Goal: Transaction & Acquisition: Book appointment/travel/reservation

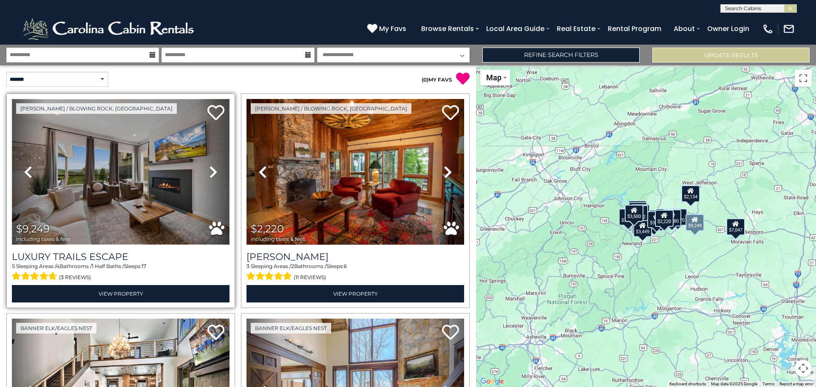
click at [155, 190] on img at bounding box center [121, 172] width 218 height 146
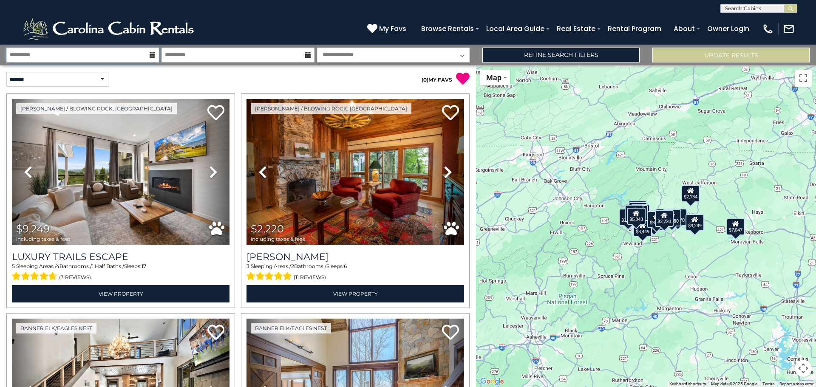
click at [113, 52] on input "**********" at bounding box center [82, 55] width 153 height 15
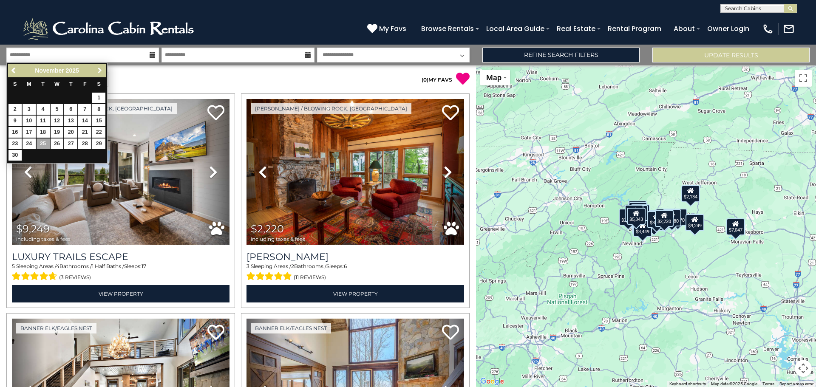
click at [98, 71] on span "Next" at bounding box center [99, 70] width 7 height 7
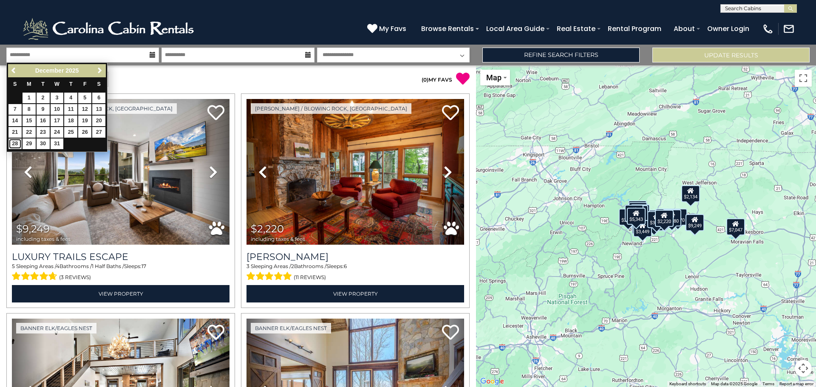
click at [10, 144] on link "28" at bounding box center [14, 144] width 13 height 11
type input "********"
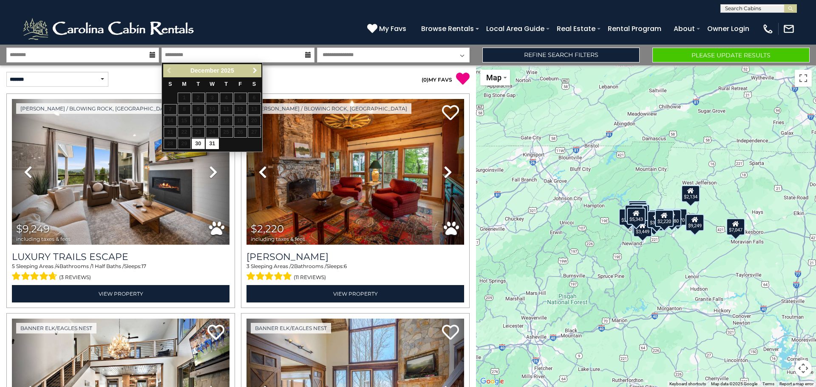
click at [255, 71] on span "Next" at bounding box center [255, 70] width 7 height 7
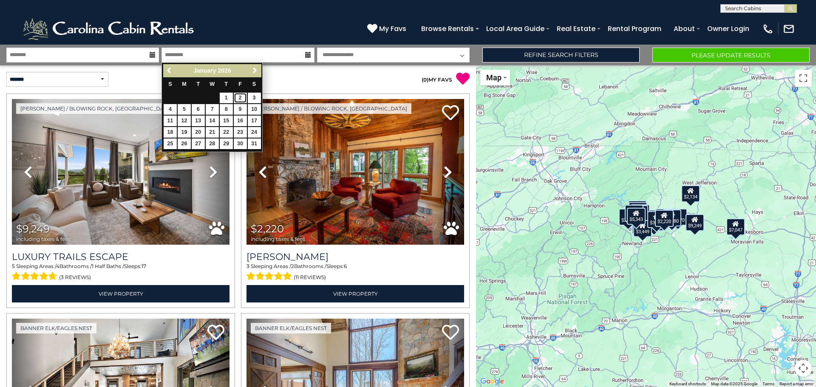
click at [243, 97] on link "2" at bounding box center [240, 98] width 13 height 11
type input "******"
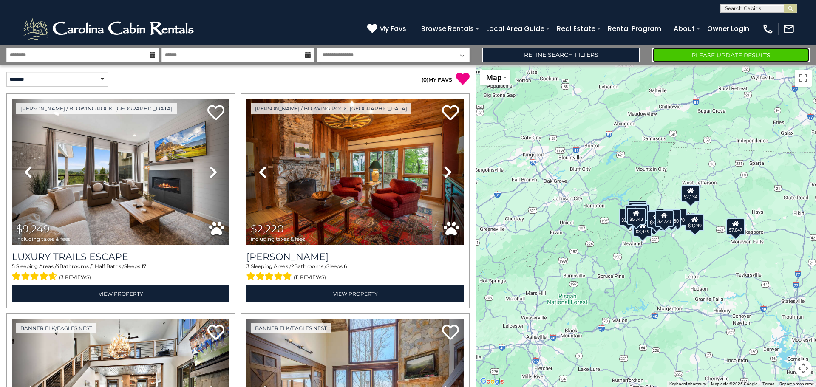
click at [703, 51] on button "Please Update Results" at bounding box center [730, 55] width 157 height 15
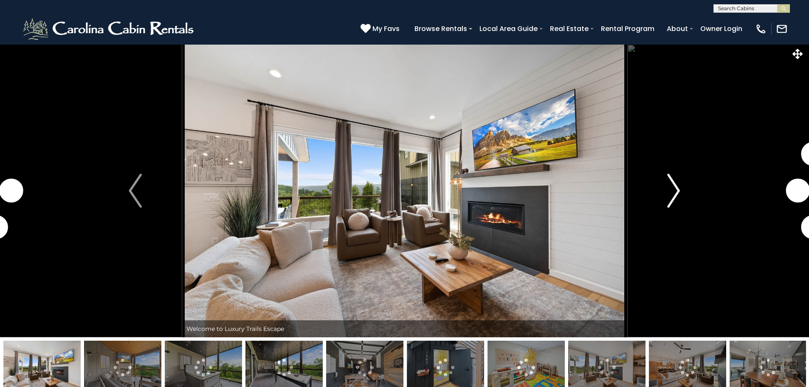
click at [675, 186] on img "Next" at bounding box center [674, 191] width 13 height 34
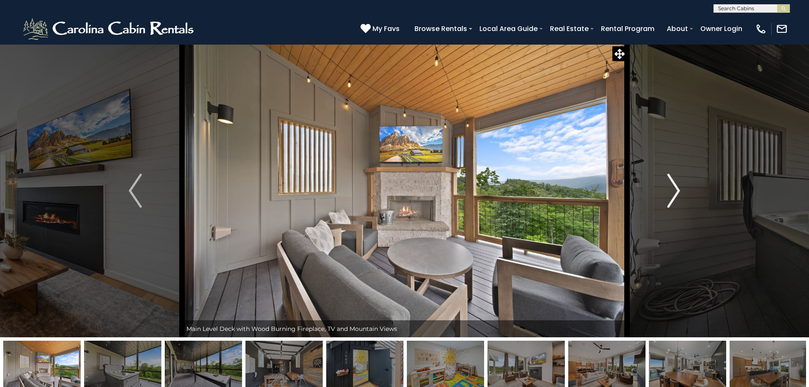
click at [674, 184] on img "Next" at bounding box center [674, 191] width 13 height 34
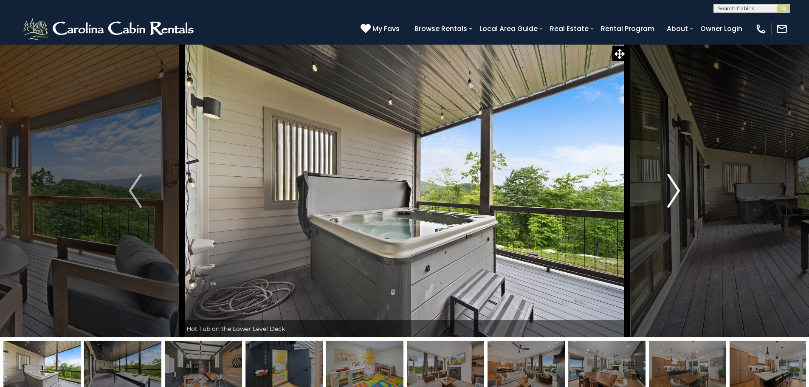
click at [674, 184] on img "Next" at bounding box center [674, 191] width 13 height 34
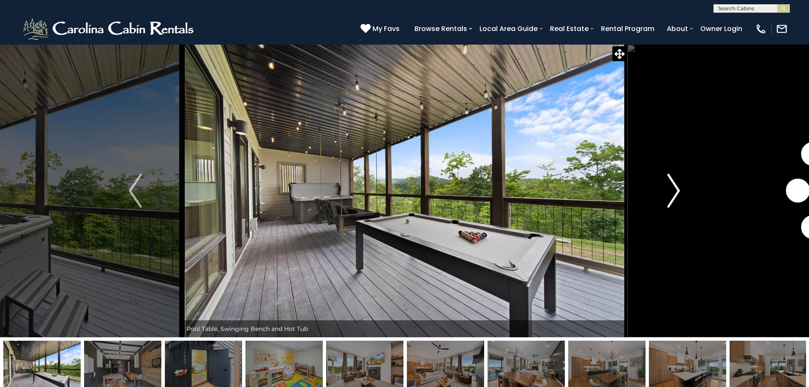
click at [674, 184] on img "Next" at bounding box center [674, 191] width 13 height 34
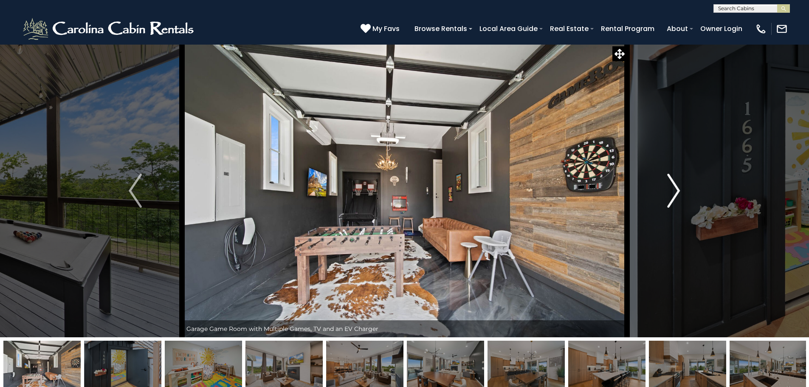
click at [674, 184] on img "Next" at bounding box center [674, 191] width 13 height 34
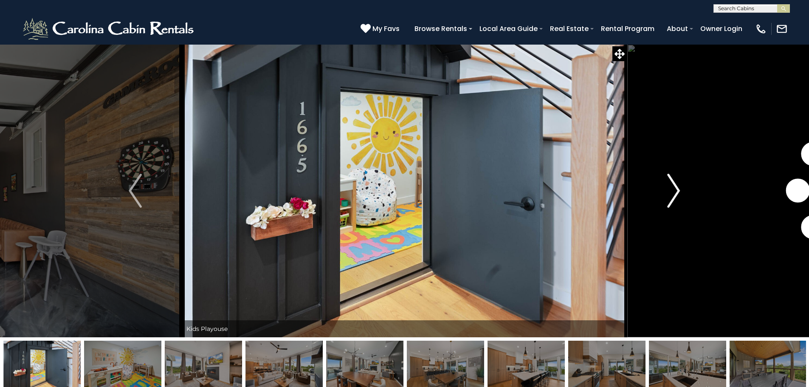
click at [674, 184] on img "Next" at bounding box center [674, 191] width 13 height 34
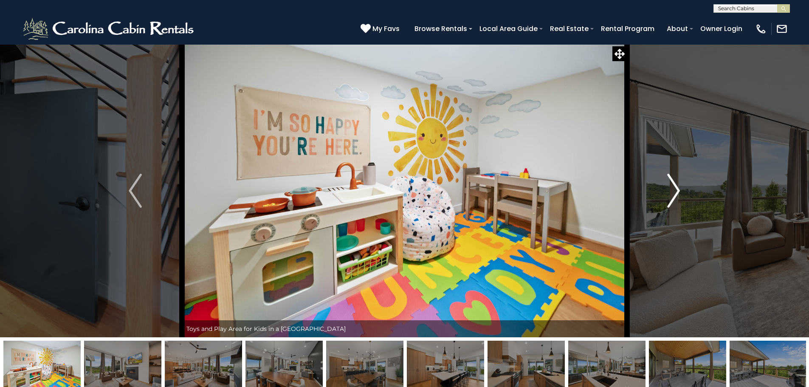
click at [674, 184] on img "Next" at bounding box center [674, 191] width 13 height 34
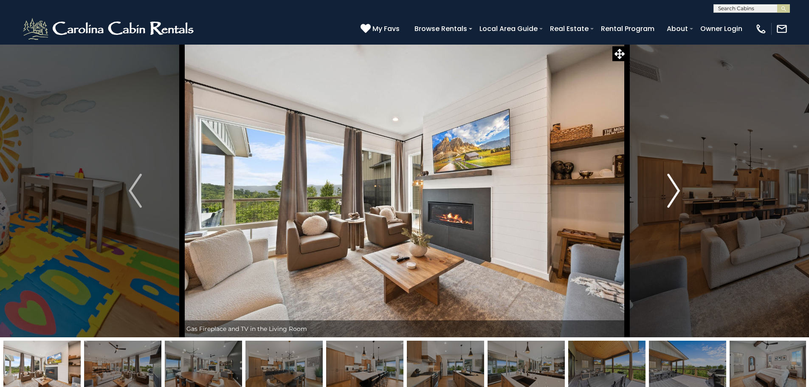
click at [674, 184] on img "Next" at bounding box center [674, 191] width 13 height 34
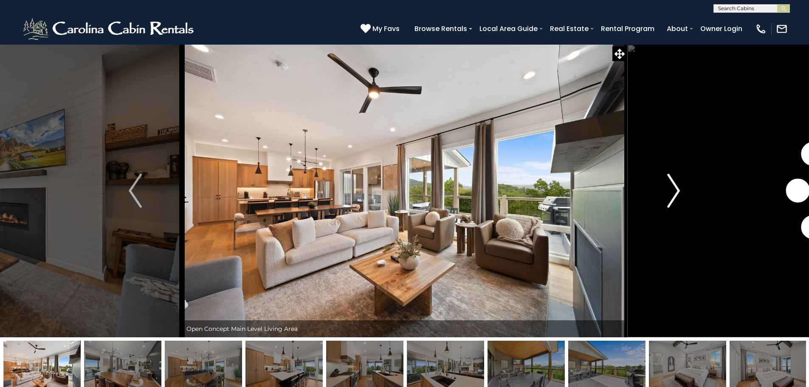
click at [674, 184] on img "Next" at bounding box center [674, 191] width 13 height 34
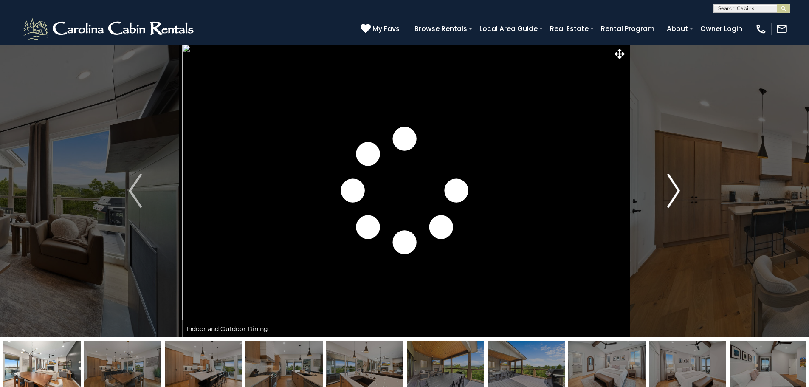
click at [674, 184] on img "Next" at bounding box center [674, 191] width 13 height 34
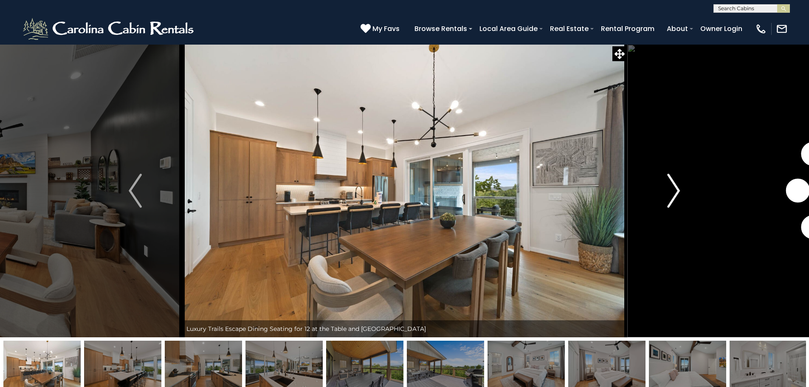
click at [674, 184] on img "Next" at bounding box center [674, 191] width 13 height 34
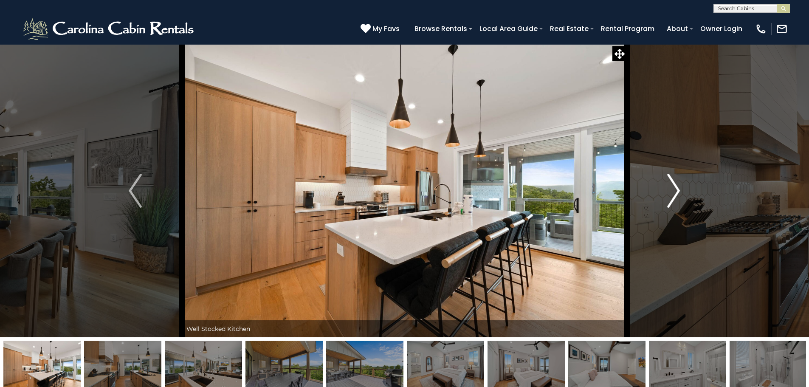
click at [674, 184] on img "Next" at bounding box center [674, 191] width 13 height 34
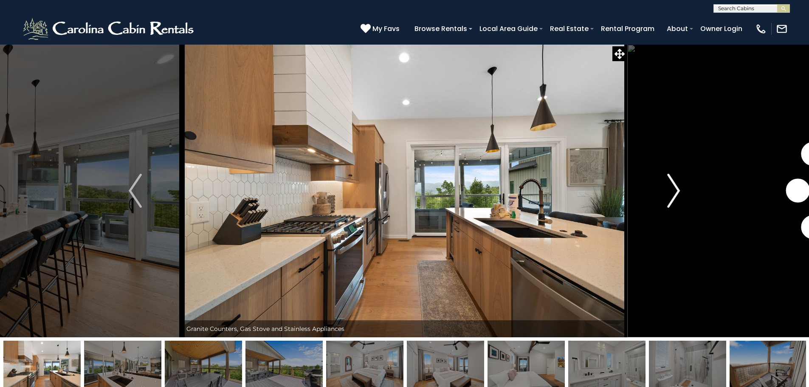
click at [674, 184] on img "Next" at bounding box center [674, 191] width 13 height 34
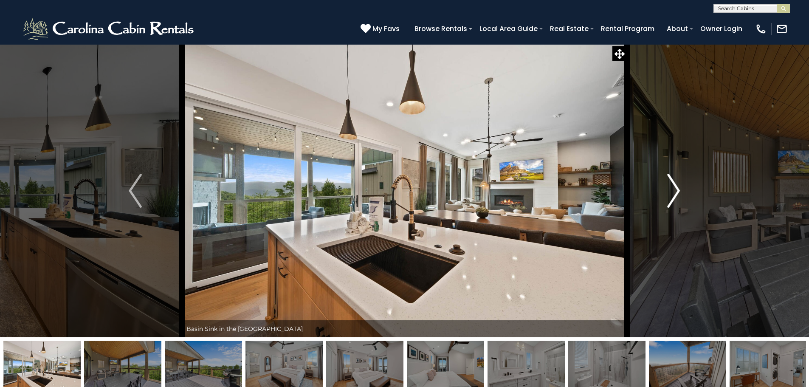
click at [674, 184] on img "Next" at bounding box center [674, 191] width 13 height 34
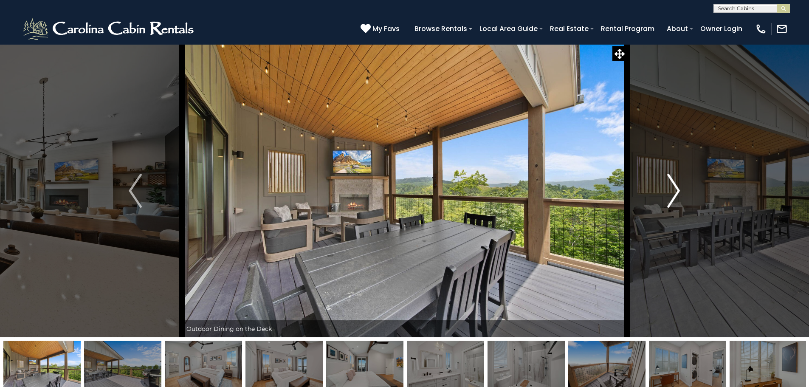
click at [674, 184] on img "Next" at bounding box center [674, 191] width 13 height 34
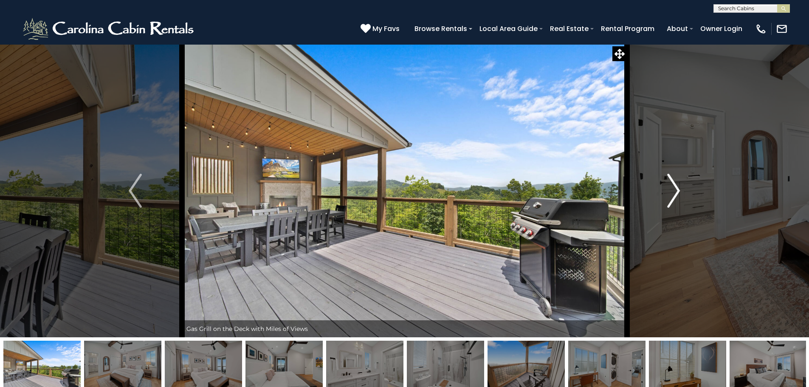
click at [674, 184] on img "Next" at bounding box center [674, 191] width 13 height 34
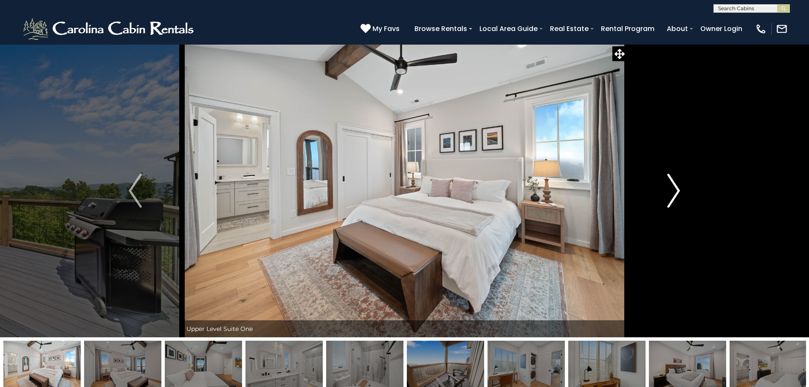
click at [674, 184] on img "Next" at bounding box center [674, 191] width 13 height 34
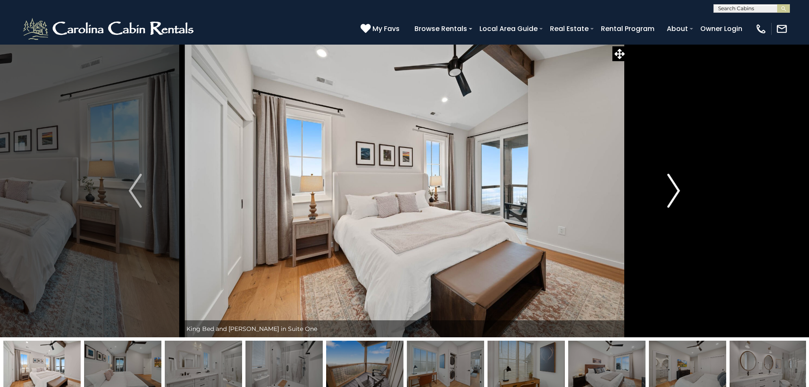
click at [674, 184] on img "Next" at bounding box center [674, 191] width 13 height 34
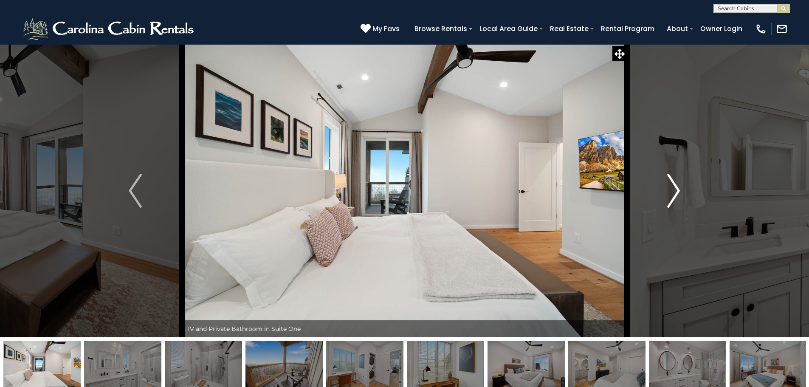
click at [674, 184] on img "Next" at bounding box center [674, 191] width 13 height 34
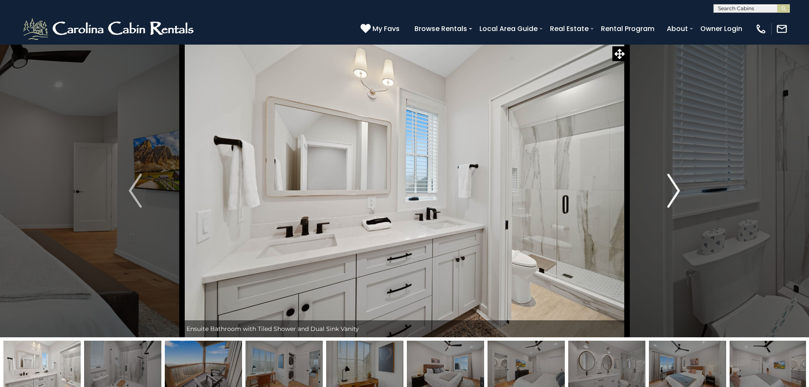
click at [674, 184] on img "Next" at bounding box center [674, 191] width 13 height 34
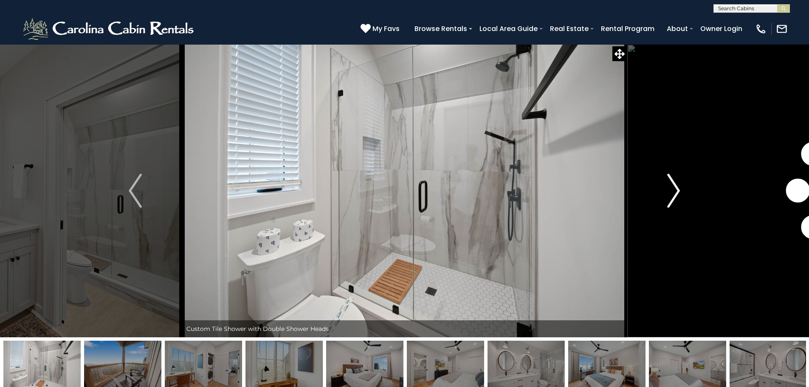
click at [674, 184] on img "Next" at bounding box center [674, 191] width 13 height 34
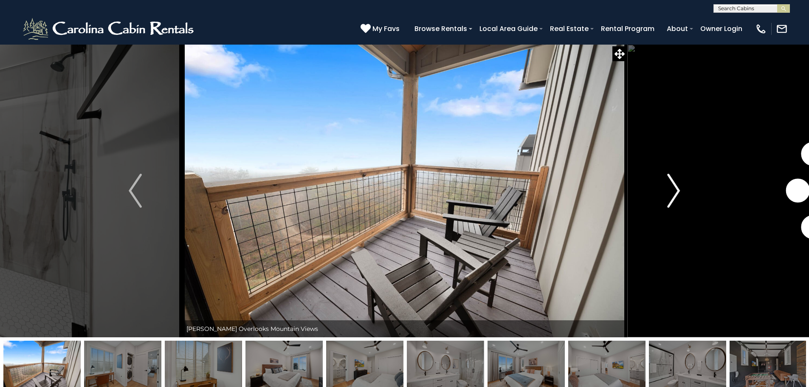
click at [674, 184] on img "Next" at bounding box center [674, 191] width 13 height 34
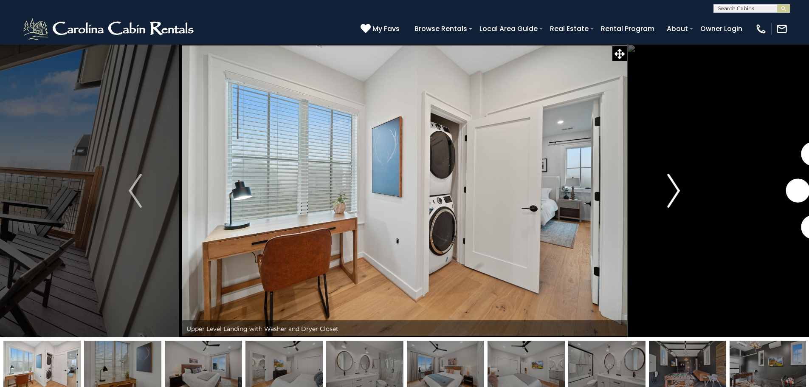
click at [674, 184] on img "Next" at bounding box center [674, 191] width 13 height 34
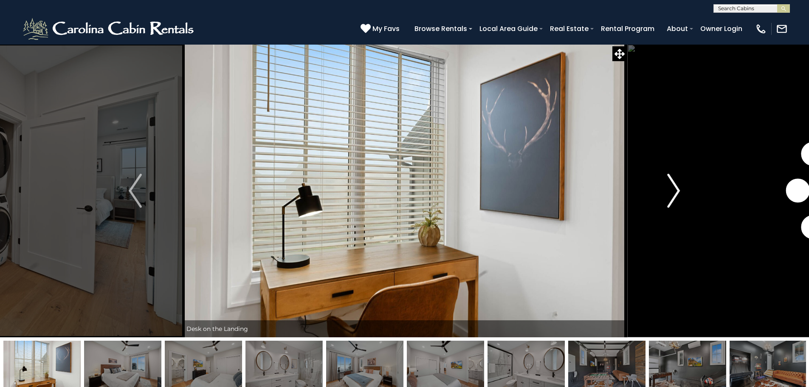
click at [674, 184] on img "Next" at bounding box center [674, 191] width 13 height 34
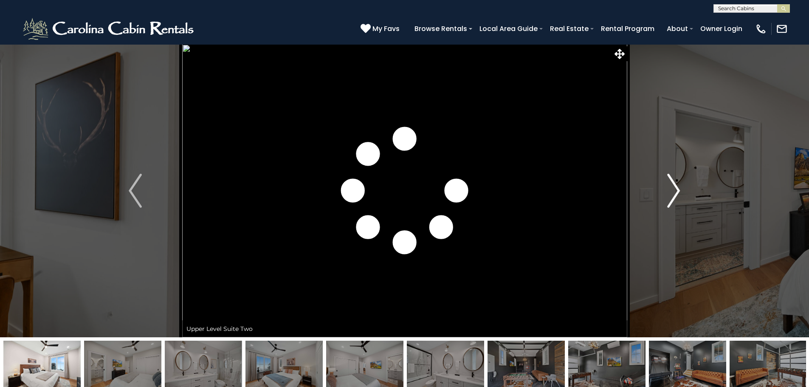
click at [674, 184] on img "Next" at bounding box center [674, 191] width 13 height 34
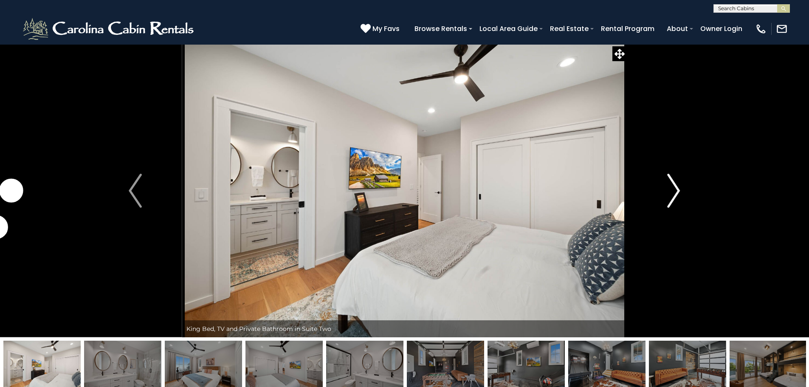
click at [674, 184] on img "Next" at bounding box center [674, 191] width 13 height 34
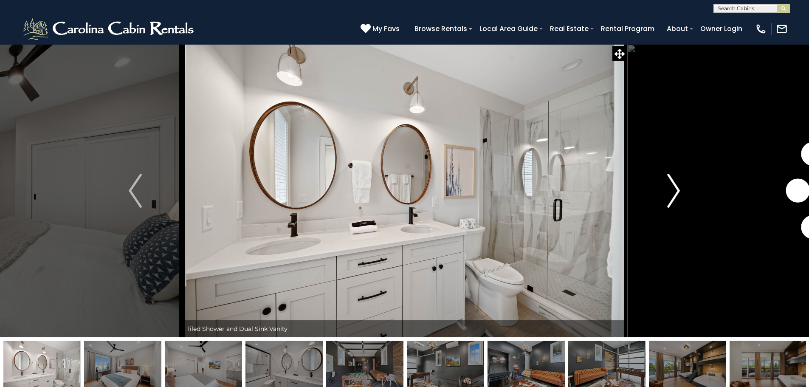
click at [674, 184] on img "Next" at bounding box center [674, 191] width 13 height 34
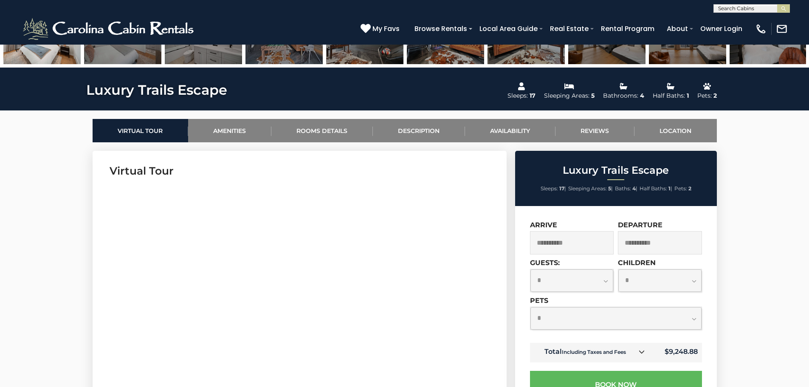
scroll to position [212, 0]
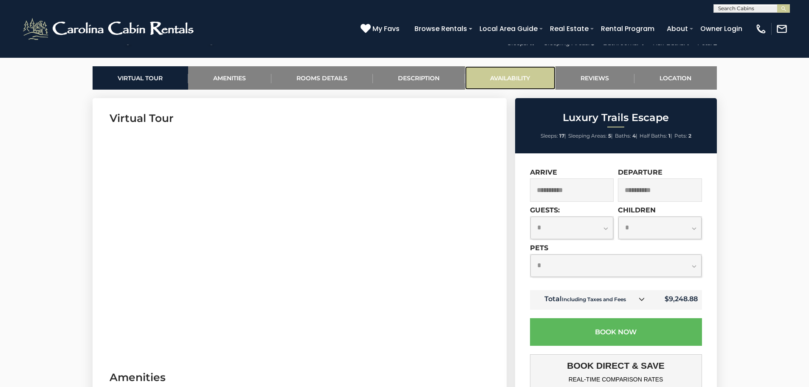
click at [514, 81] on link "Availability" at bounding box center [510, 77] width 91 height 23
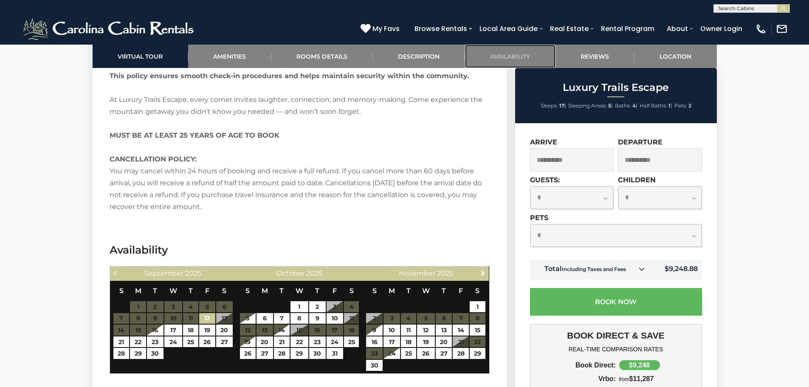
scroll to position [1667, 0]
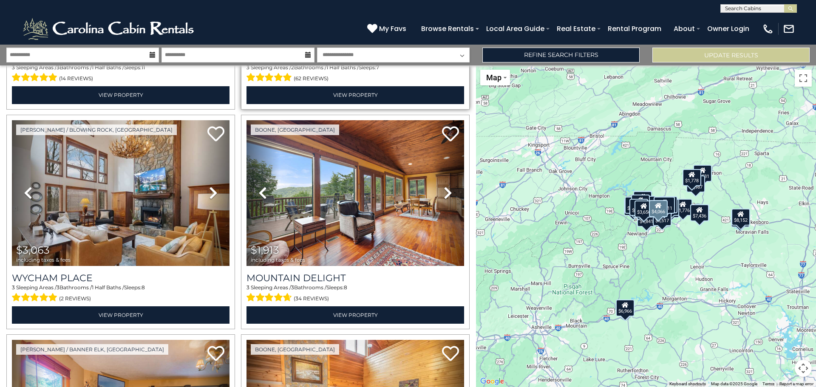
scroll to position [1742, 0]
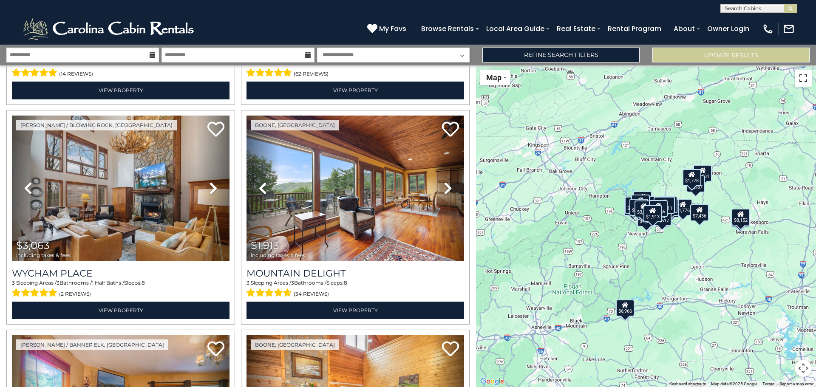
click at [796, 79] on button "Toggle fullscreen view" at bounding box center [803, 78] width 17 height 17
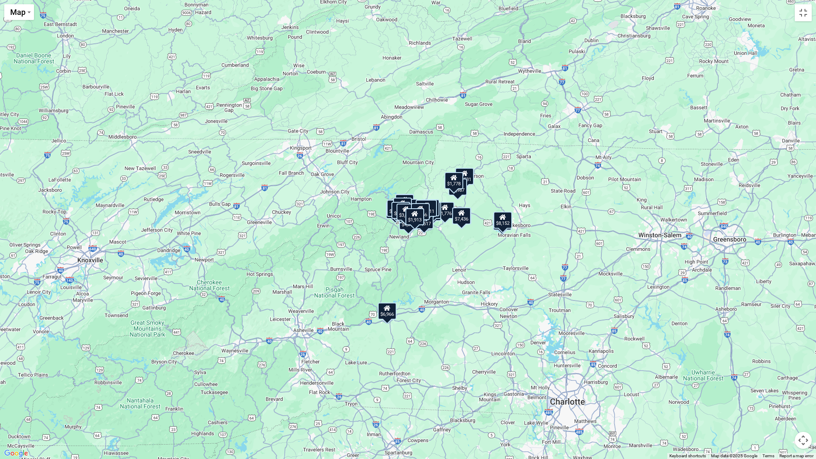
click at [578, 293] on div "$9,489 $6,966 $7,372 $3,282 $7,148 $5,224 $8,152 $7,436 $3,656 $1,776 $1,778 $2…" at bounding box center [408, 229] width 816 height 459
click at [797, 11] on button "Toggle fullscreen view" at bounding box center [803, 12] width 17 height 17
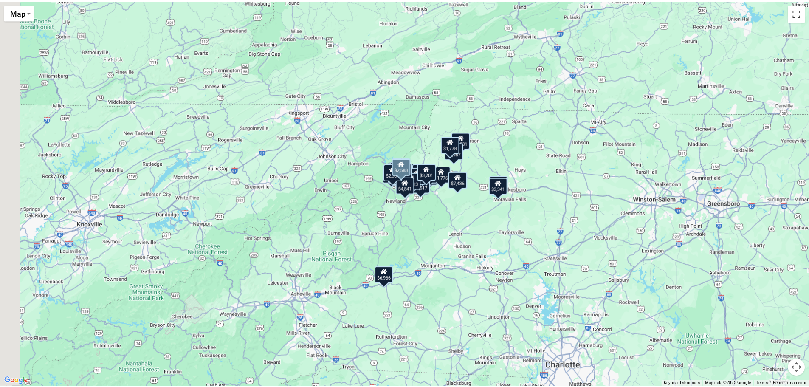
scroll to position [2094, 0]
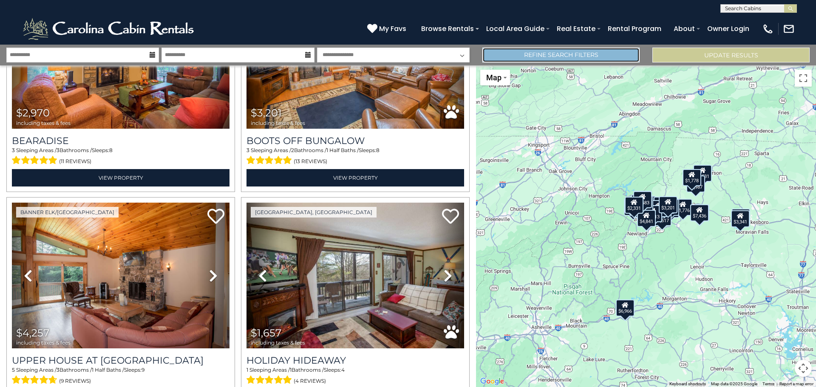
click at [585, 52] on link "Refine Search Filters" at bounding box center [560, 55] width 157 height 15
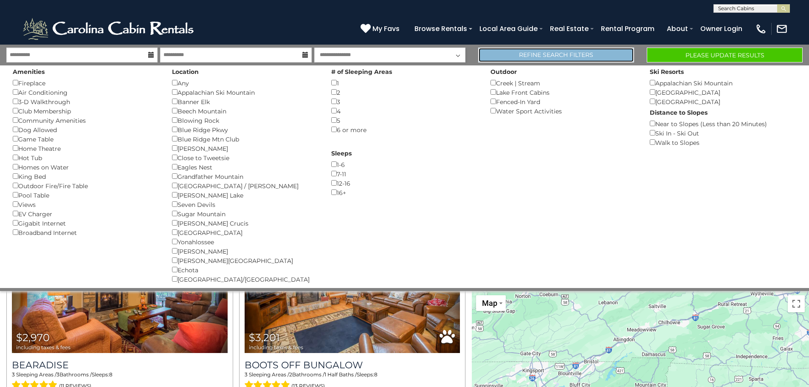
click at [597, 55] on link "Refine Search Filters" at bounding box center [556, 55] width 156 height 15
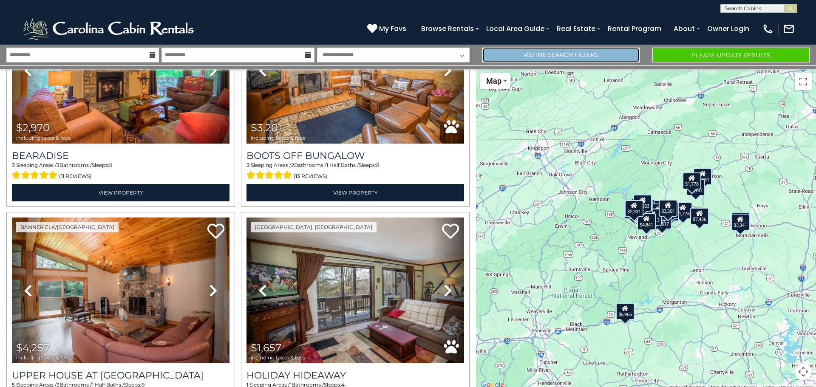
scroll to position [2094, 0]
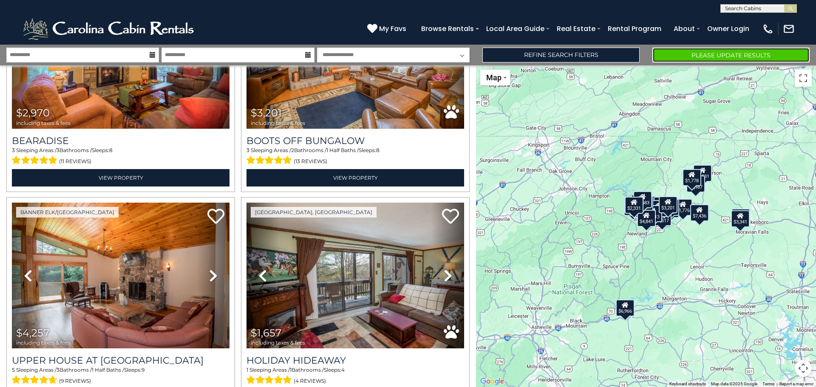
click at [717, 51] on button "Please Update Results" at bounding box center [730, 55] width 157 height 15
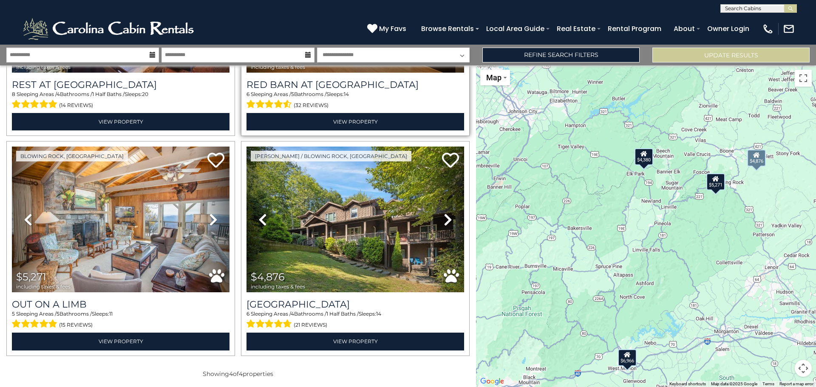
scroll to position [173, 0]
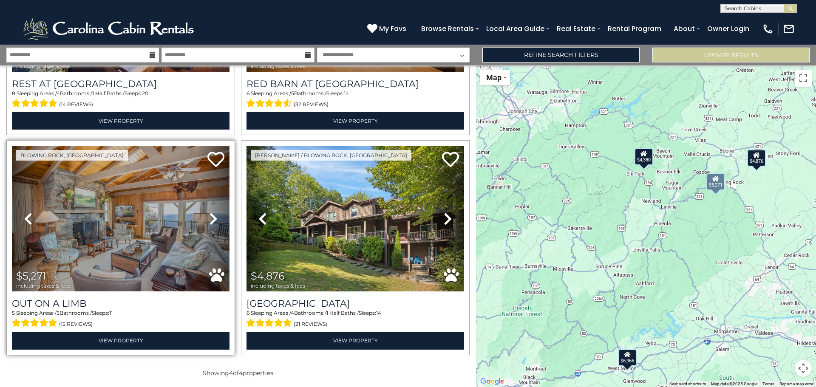
click at [116, 229] on img at bounding box center [121, 219] width 218 height 146
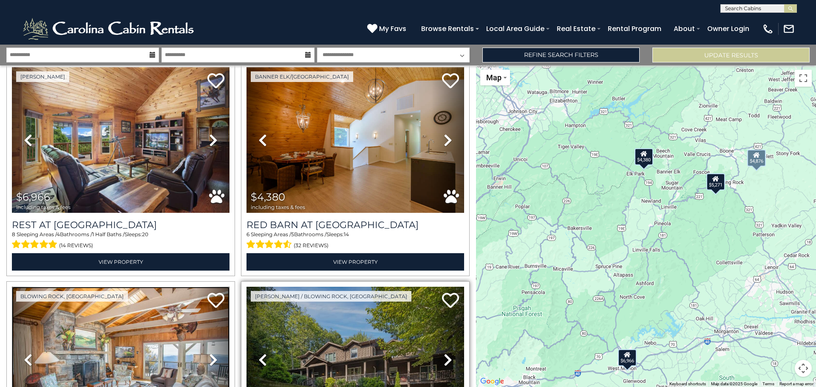
scroll to position [3, 0]
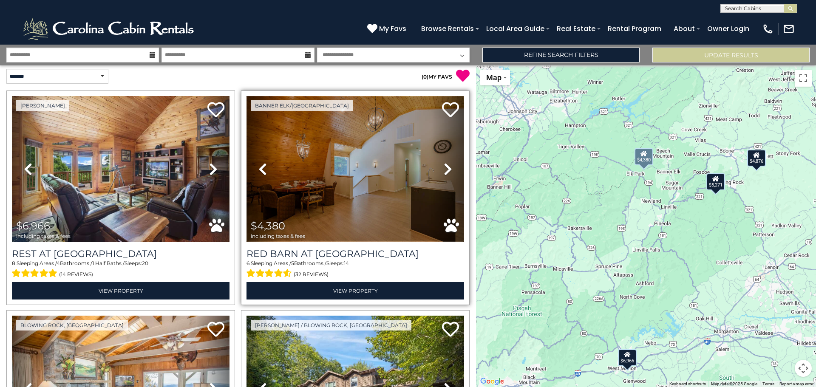
click at [343, 201] on img at bounding box center [355, 169] width 218 height 146
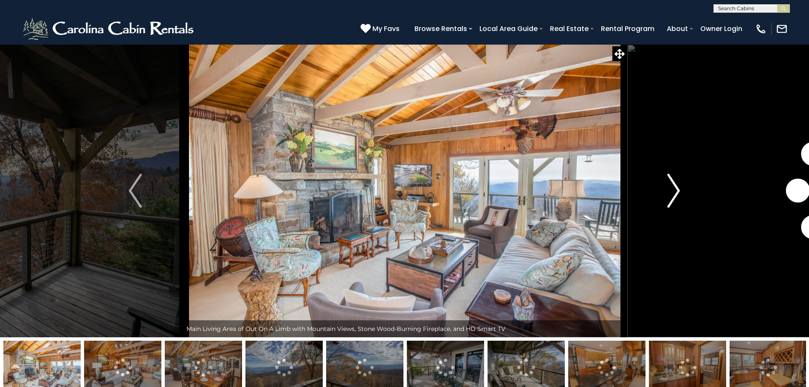
click at [669, 184] on img "Next" at bounding box center [674, 191] width 13 height 34
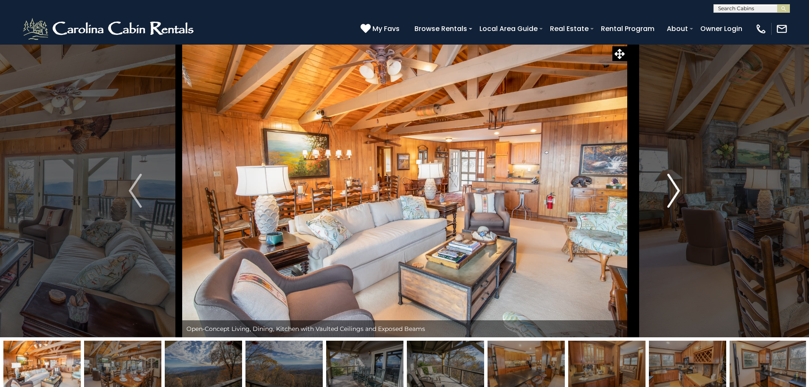
click at [669, 184] on img "Next" at bounding box center [674, 191] width 13 height 34
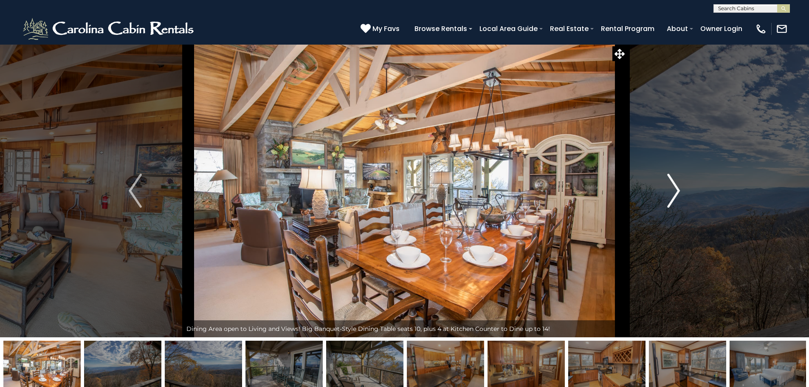
click at [669, 184] on img "Next" at bounding box center [674, 191] width 13 height 34
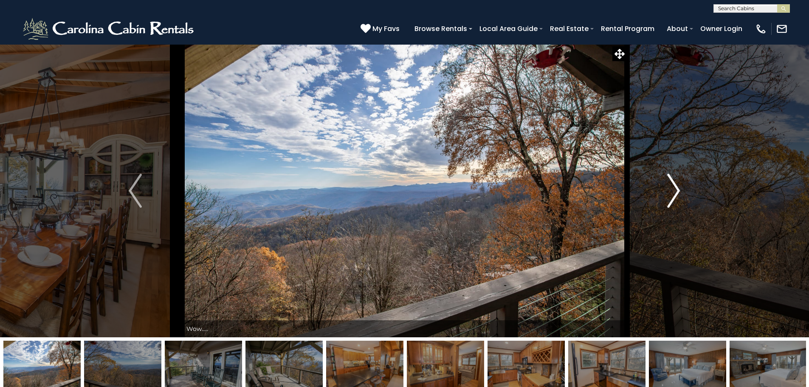
click at [669, 184] on img "Next" at bounding box center [674, 191] width 13 height 34
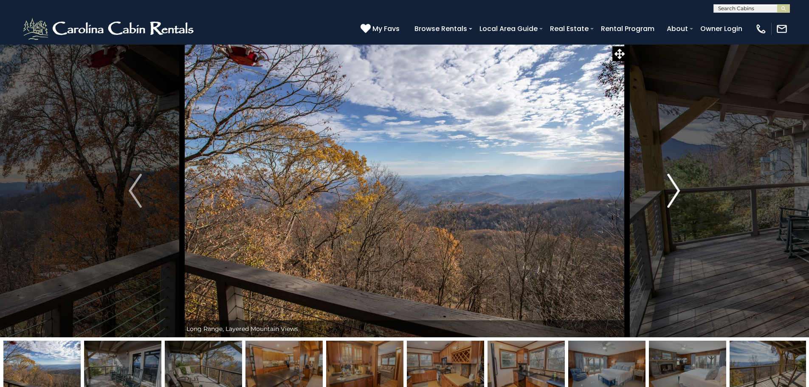
click at [669, 184] on img "Next" at bounding box center [674, 191] width 13 height 34
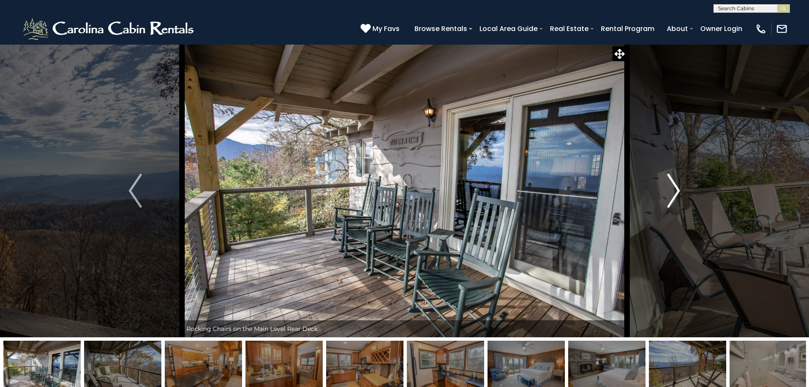
click at [669, 184] on img "Next" at bounding box center [674, 191] width 13 height 34
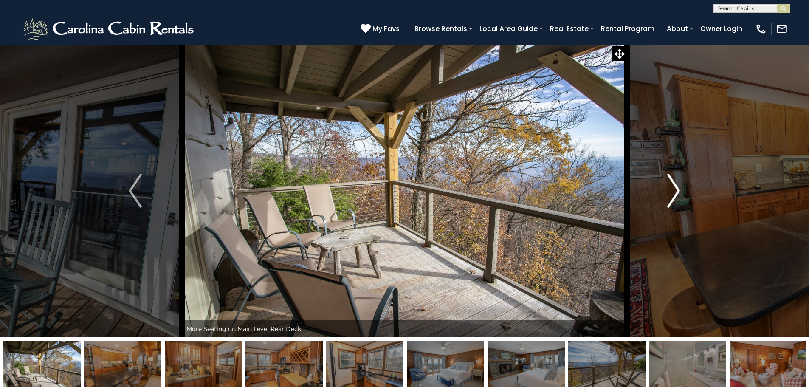
click at [669, 184] on img "Next" at bounding box center [674, 191] width 13 height 34
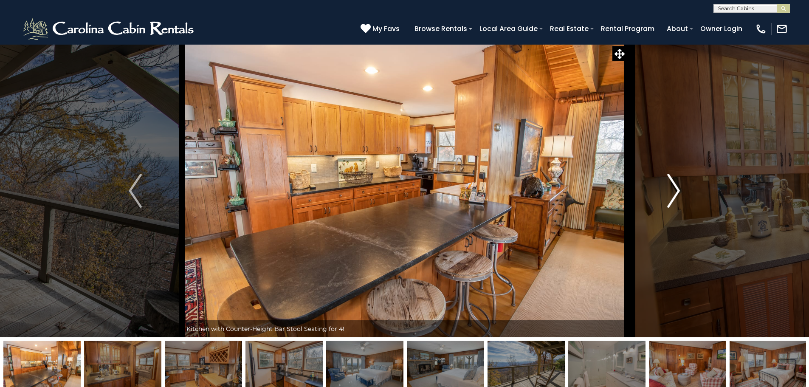
click at [669, 184] on img "Next" at bounding box center [674, 191] width 13 height 34
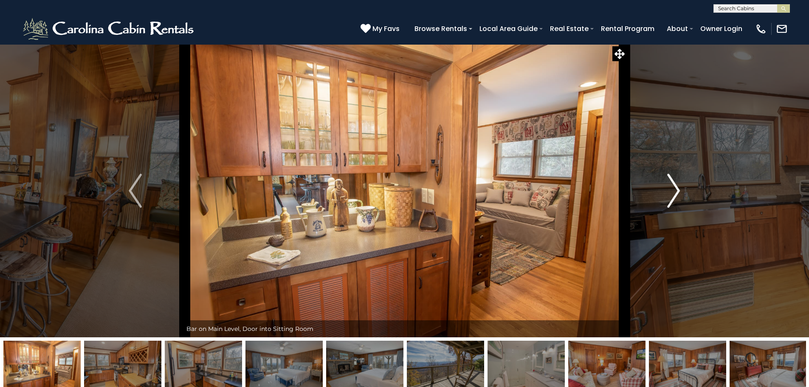
click at [669, 184] on img "Next" at bounding box center [674, 191] width 13 height 34
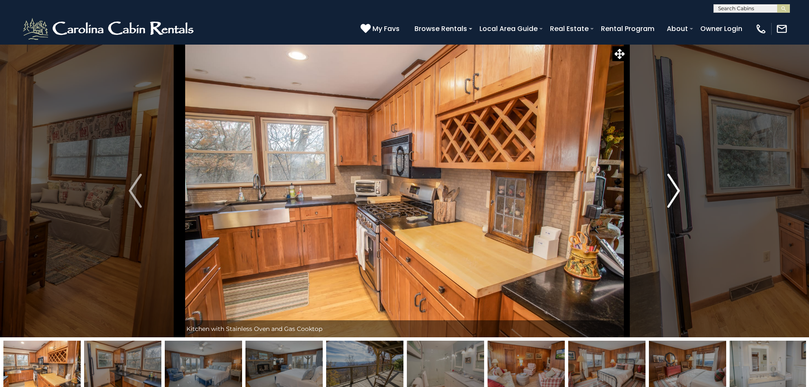
click at [669, 184] on img "Next" at bounding box center [674, 191] width 13 height 34
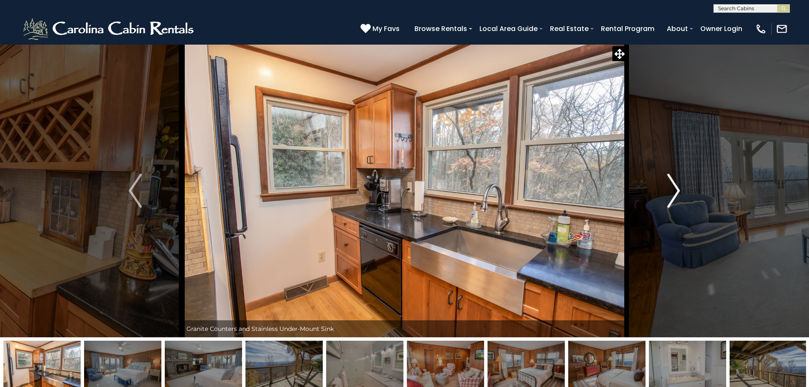
click at [669, 184] on img "Next" at bounding box center [674, 191] width 13 height 34
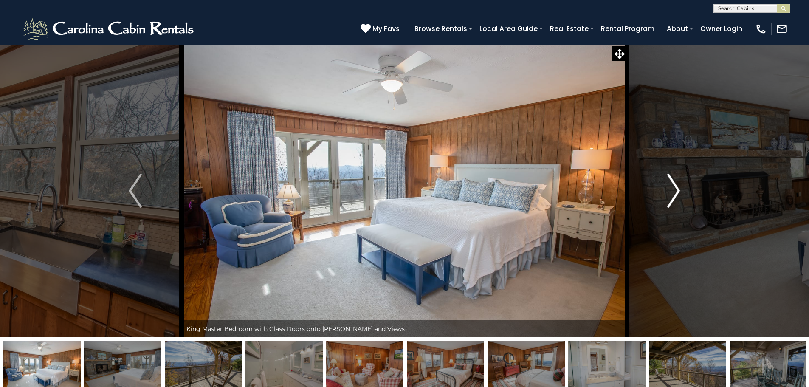
click at [669, 184] on img "Next" at bounding box center [674, 191] width 13 height 34
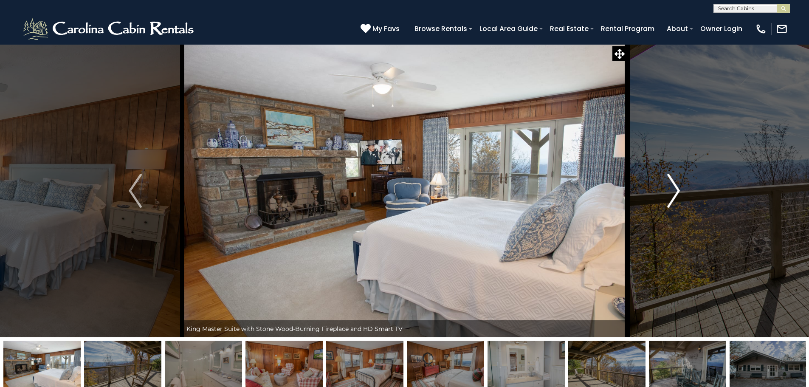
click at [669, 184] on img "Next" at bounding box center [674, 191] width 13 height 34
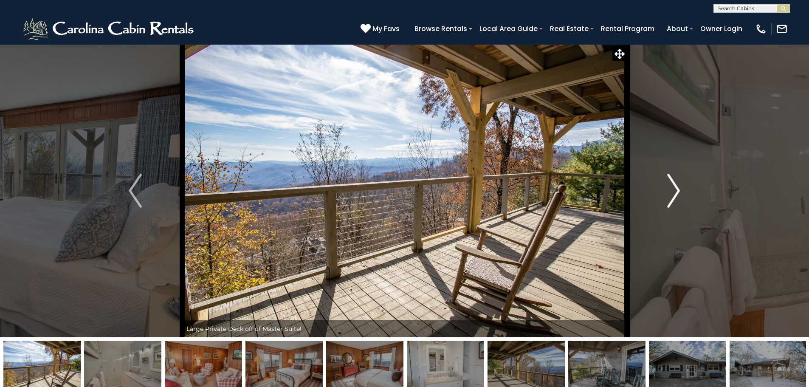
click at [669, 184] on img "Next" at bounding box center [674, 191] width 13 height 34
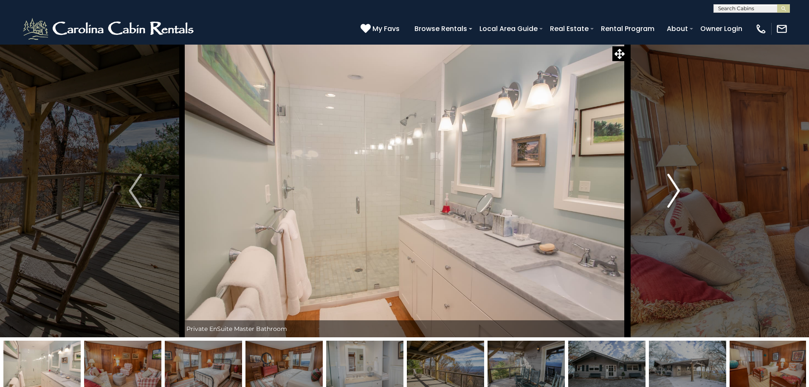
click at [669, 184] on img "Next" at bounding box center [674, 191] width 13 height 34
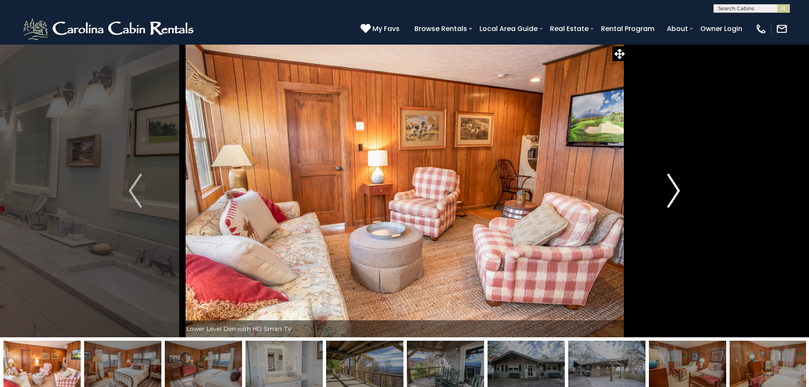
click at [669, 184] on img "Next" at bounding box center [674, 191] width 13 height 34
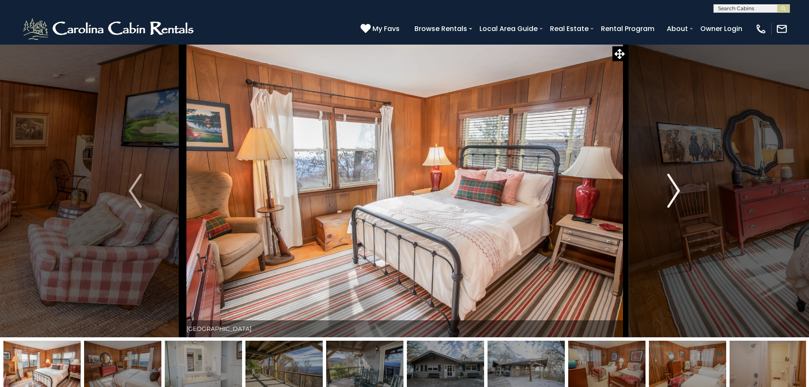
click at [669, 184] on img "Next" at bounding box center [674, 191] width 13 height 34
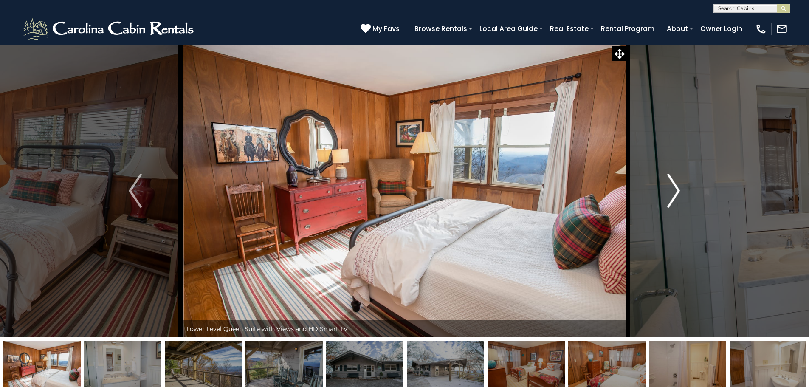
click at [669, 184] on img "Next" at bounding box center [674, 191] width 13 height 34
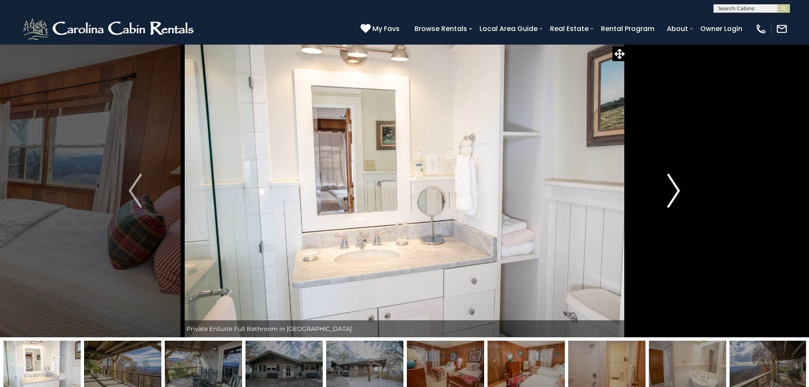
click at [669, 184] on img "Next" at bounding box center [674, 191] width 13 height 34
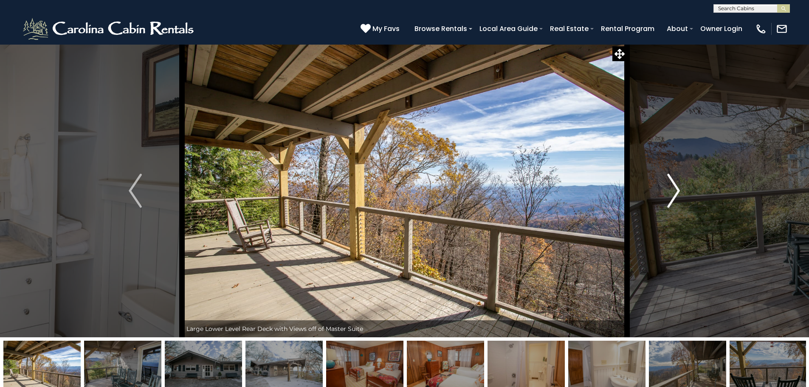
click at [669, 184] on img "Next" at bounding box center [674, 191] width 13 height 34
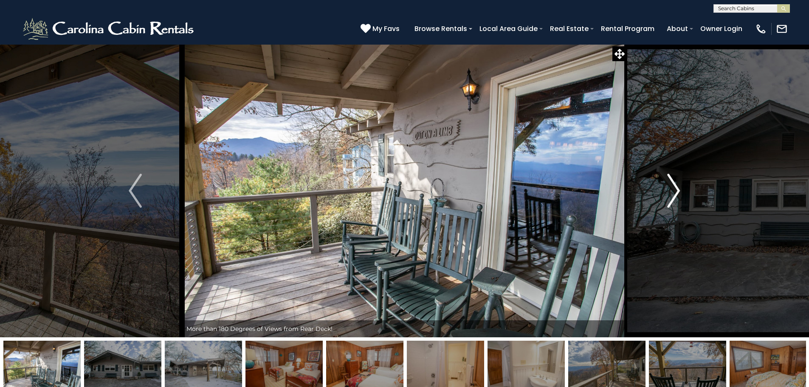
click at [669, 184] on img "Next" at bounding box center [674, 191] width 13 height 34
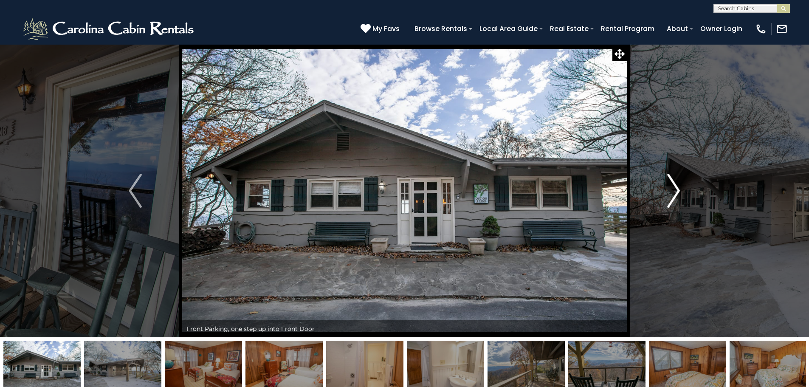
click at [669, 184] on img "Next" at bounding box center [674, 191] width 13 height 34
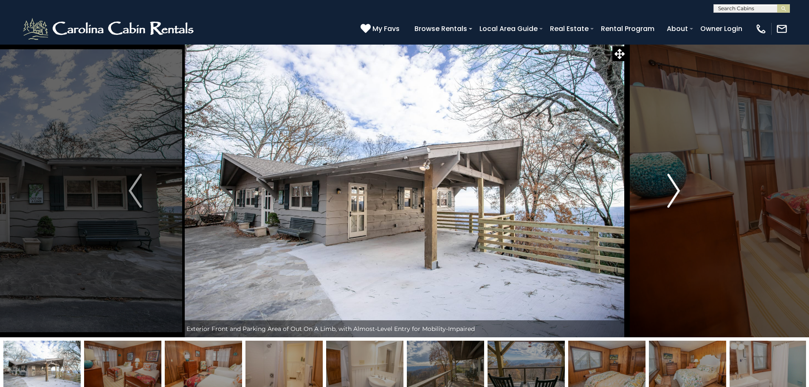
click at [669, 184] on img "Next" at bounding box center [674, 191] width 13 height 34
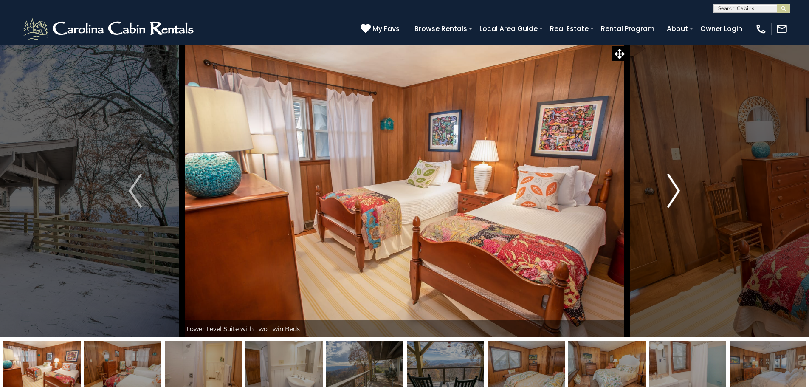
click at [669, 184] on img "Next" at bounding box center [674, 191] width 13 height 34
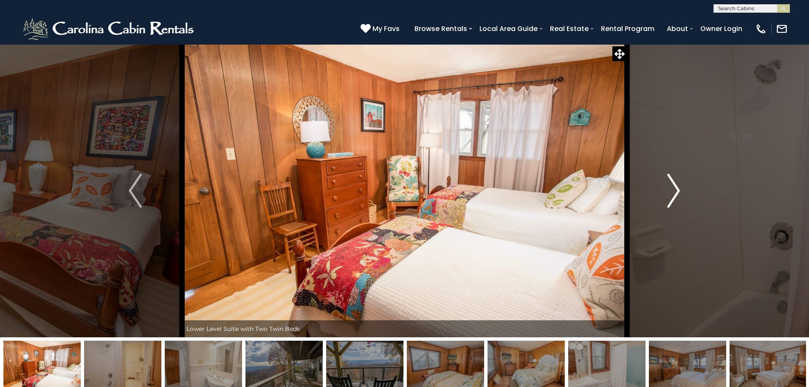
click at [669, 184] on img "Next" at bounding box center [674, 191] width 13 height 34
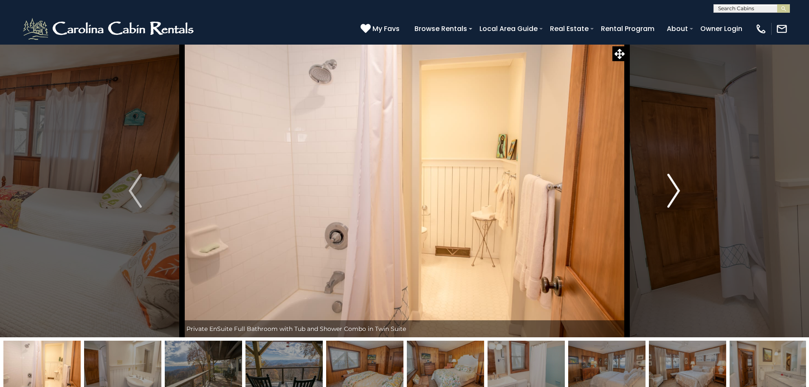
click at [669, 184] on img "Next" at bounding box center [674, 191] width 13 height 34
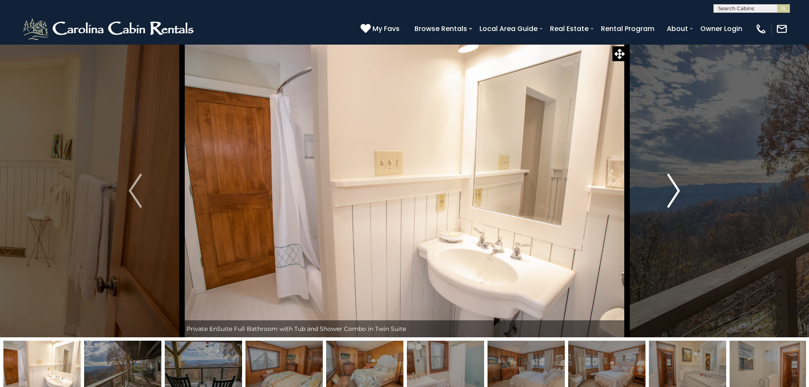
click at [669, 184] on img "Next" at bounding box center [674, 191] width 13 height 34
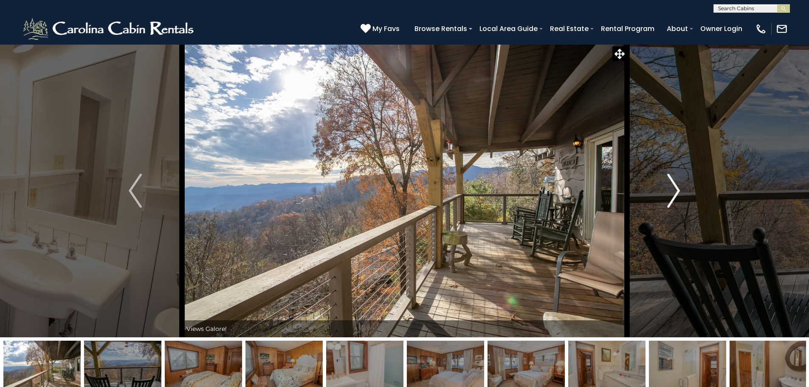
click at [669, 184] on img "Next" at bounding box center [674, 191] width 13 height 34
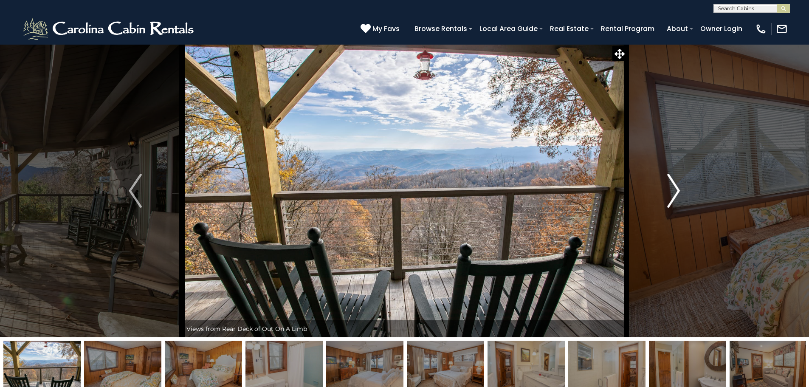
click at [669, 184] on img "Next" at bounding box center [674, 191] width 13 height 34
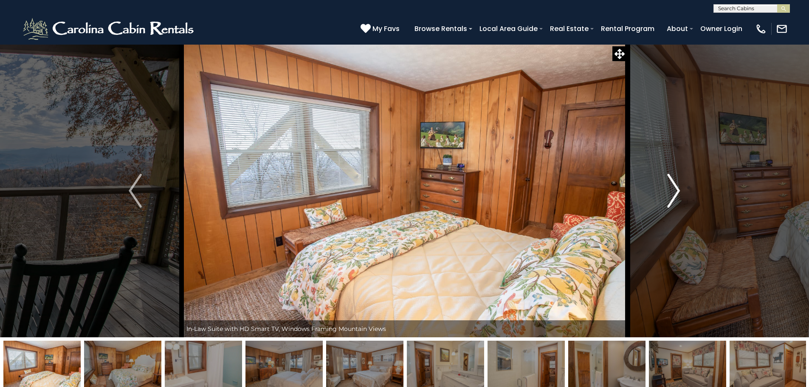
click at [669, 184] on img "Next" at bounding box center [674, 191] width 13 height 34
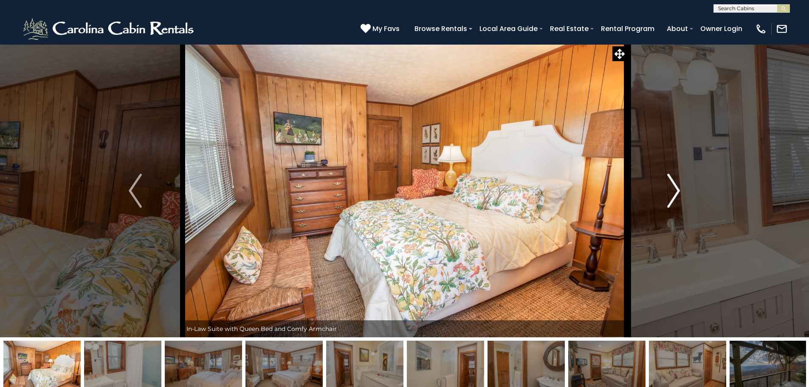
click at [669, 184] on img "Next" at bounding box center [674, 191] width 13 height 34
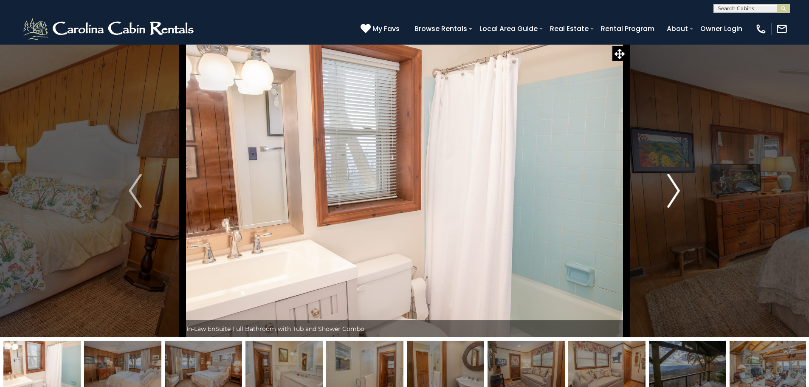
click at [676, 187] on img "Next" at bounding box center [674, 191] width 13 height 34
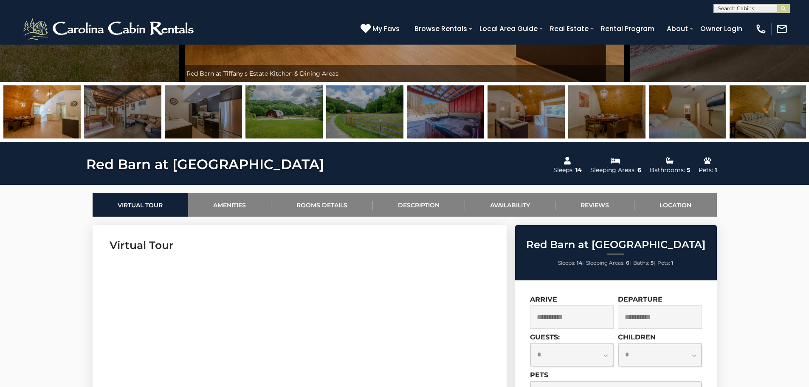
scroll to position [255, 0]
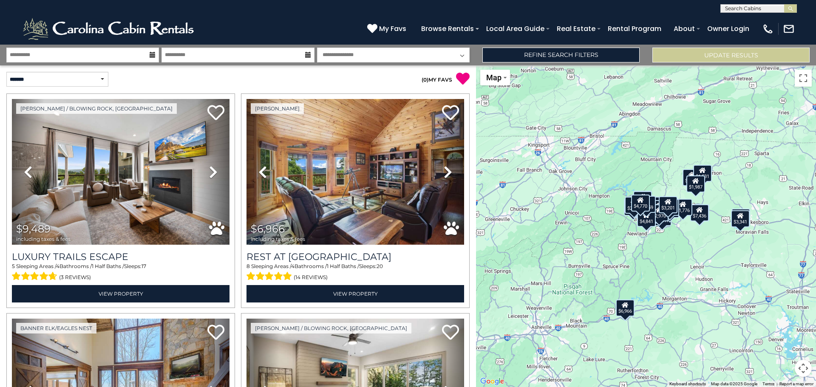
click at [432, 55] on select "**********" at bounding box center [393, 55] width 153 height 15
click at [529, 55] on link "Refine Search Filters" at bounding box center [560, 55] width 157 height 15
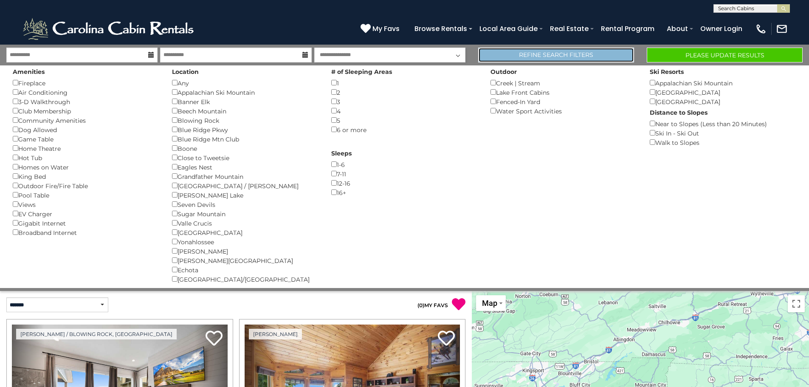
click at [594, 54] on link "Refine Search Filters" at bounding box center [556, 55] width 156 height 15
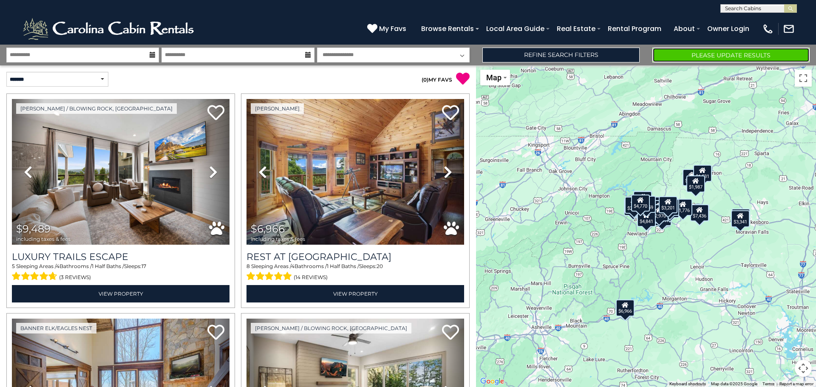
click at [660, 54] on button "Please Update Results" at bounding box center [730, 55] width 157 height 15
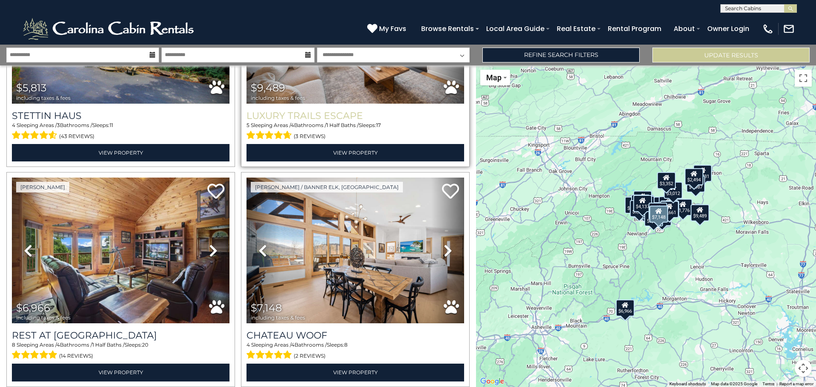
scroll to position [127, 0]
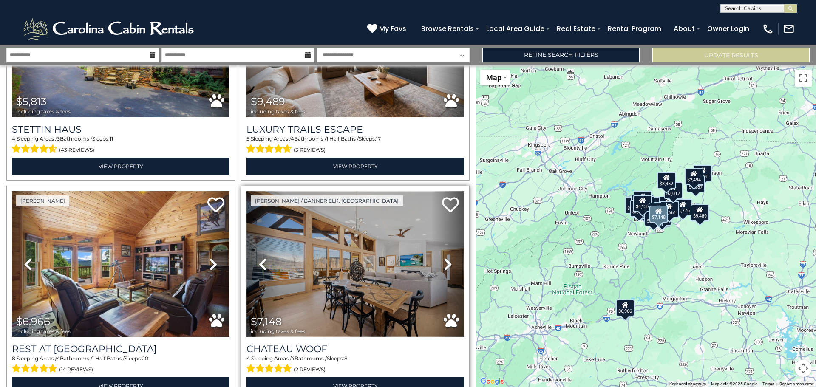
click at [340, 282] on img at bounding box center [355, 264] width 218 height 146
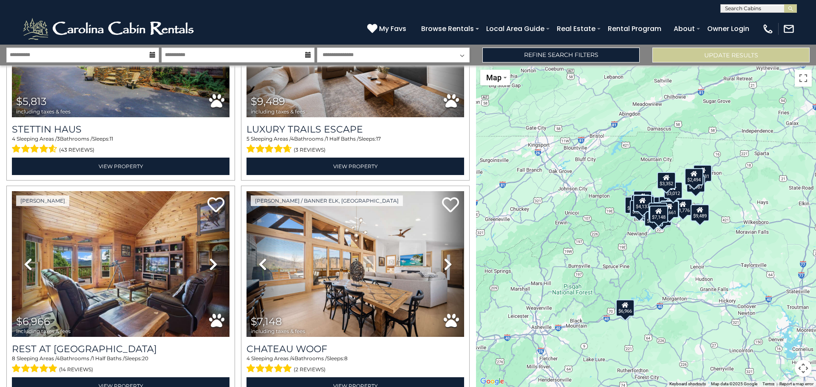
click at [539, 166] on div "$5,813 $9,489 $6,966 $7,148 $7,436 $3,656 $1,776 $2,577 $6,517 $10,511 $6,420 $…" at bounding box center [646, 226] width 340 height 322
click at [803, 368] on button "Map camera controls" at bounding box center [803, 368] width 17 height 17
click at [779, 325] on button "Zoom in" at bounding box center [781, 325] width 17 height 17
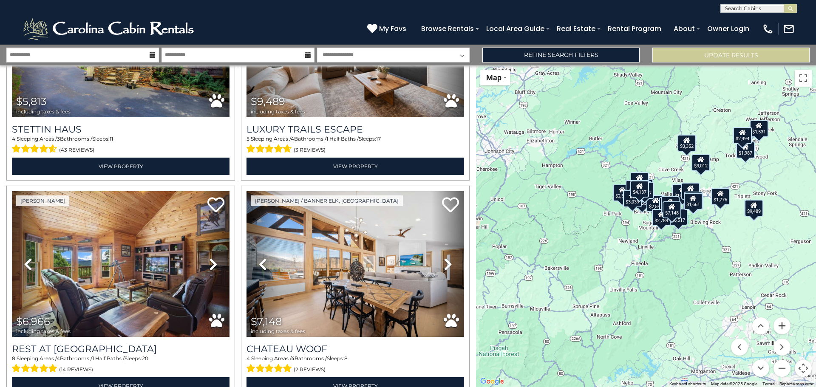
click at [779, 325] on button "Zoom in" at bounding box center [781, 325] width 17 height 17
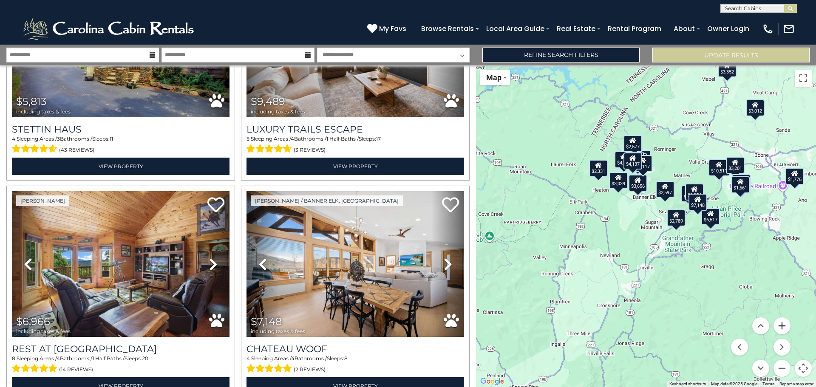
click at [779, 325] on button "Zoom in" at bounding box center [781, 325] width 17 height 17
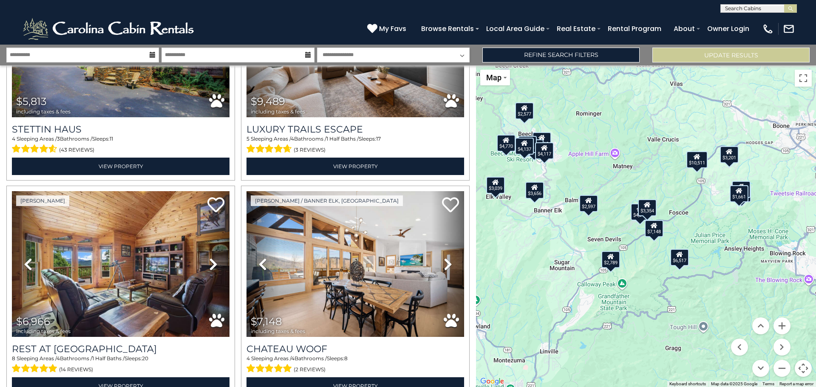
drag, startPoint x: 611, startPoint y: 203, endPoint x: 514, endPoint y: 246, distance: 106.0
click at [514, 246] on div "$5,813 $9,489 $6,966 $7,148 $7,436 $3,656 $1,776 $2,577 $6,517 $10,511 $6,420 $…" at bounding box center [646, 226] width 340 height 322
click at [781, 324] on button "Zoom in" at bounding box center [781, 325] width 17 height 17
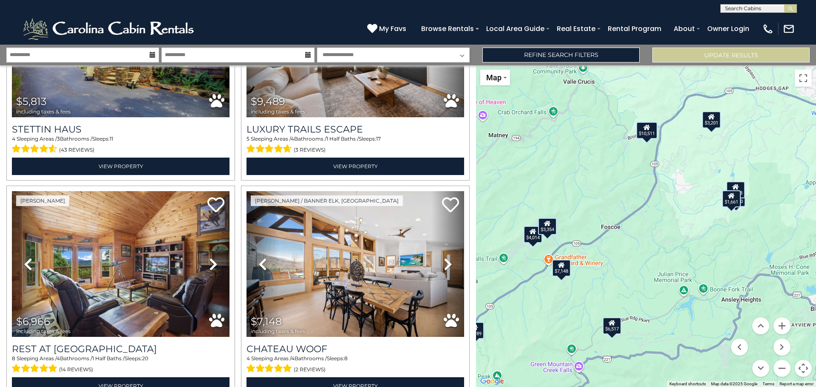
drag, startPoint x: 654, startPoint y: 280, endPoint x: 551, endPoint y: 310, distance: 107.3
click at [551, 310] on div "$5,813 $9,489 $6,966 $7,148 $7,436 $3,656 $1,776 $2,577 $6,517 $10,511 $6,420 $…" at bounding box center [646, 226] width 340 height 322
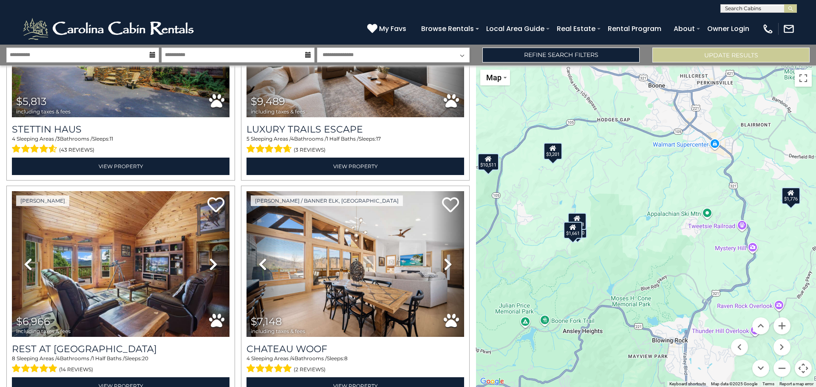
drag, startPoint x: 729, startPoint y: 237, endPoint x: 587, endPoint y: 270, distance: 145.7
click at [587, 270] on div "$5,813 $9,489 $6,966 $7,148 $7,436 $3,656 $1,776 $2,577 $6,517 $10,511 $6,420 $…" at bounding box center [646, 226] width 340 height 322
click at [786, 326] on button "Zoom in" at bounding box center [781, 325] width 17 height 17
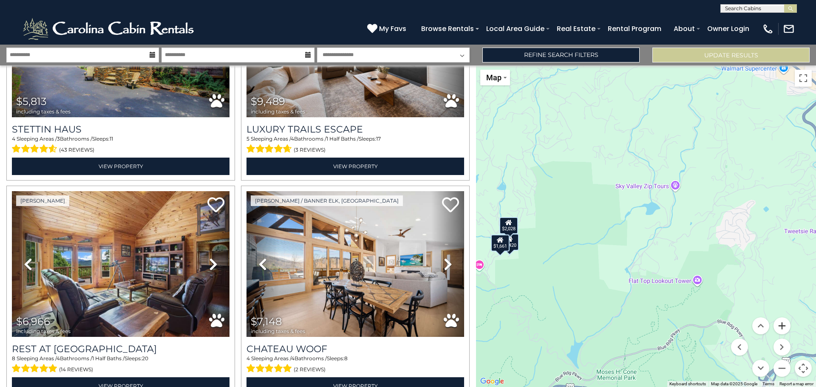
click at [786, 326] on button "Zoom in" at bounding box center [781, 325] width 17 height 17
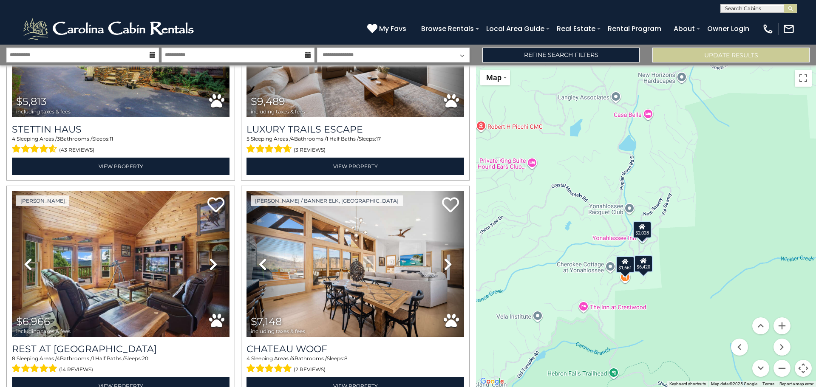
drag, startPoint x: 541, startPoint y: 306, endPoint x: 815, endPoint y: 303, distance: 274.1
click at [815, 303] on div "$5,813 $9,489 $6,966 $7,148 $7,436 $3,656 $1,776 $2,577 $6,517 $10,511 $6,420 $…" at bounding box center [646, 226] width 340 height 322
click at [786, 325] on button "Zoom in" at bounding box center [781, 325] width 17 height 17
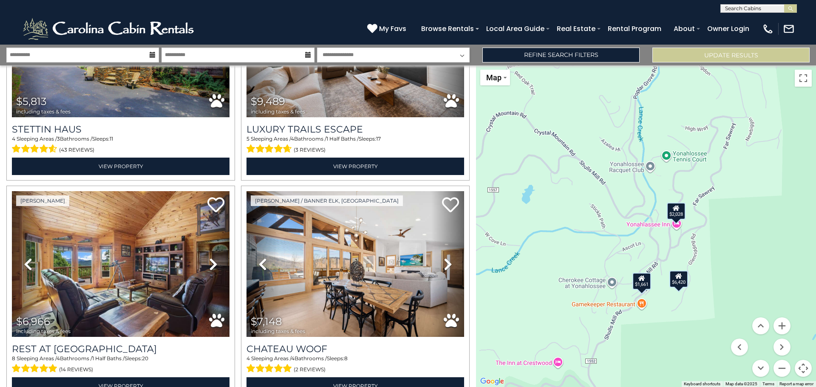
drag, startPoint x: 674, startPoint y: 331, endPoint x: 713, endPoint y: 298, distance: 51.3
click at [713, 298] on div "$5,813 $9,489 $6,966 $7,148 $7,436 $3,656 $1,776 $2,577 $6,517 $10,511 $6,420 $…" at bounding box center [646, 226] width 340 height 322
click at [780, 365] on button "Zoom out" at bounding box center [781, 368] width 17 height 17
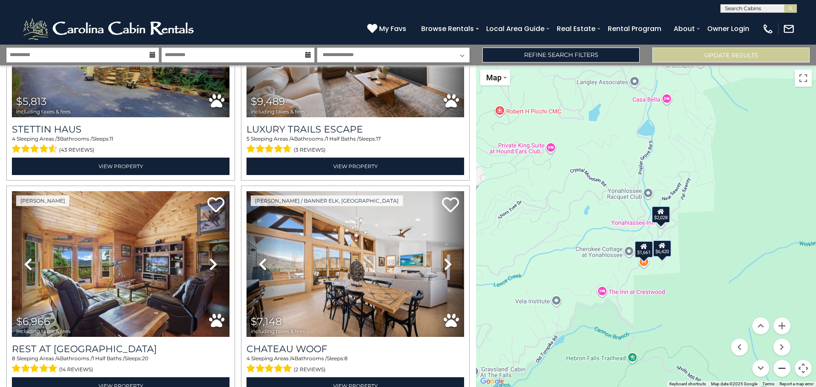
click at [780, 365] on button "Zoom out" at bounding box center [781, 368] width 17 height 17
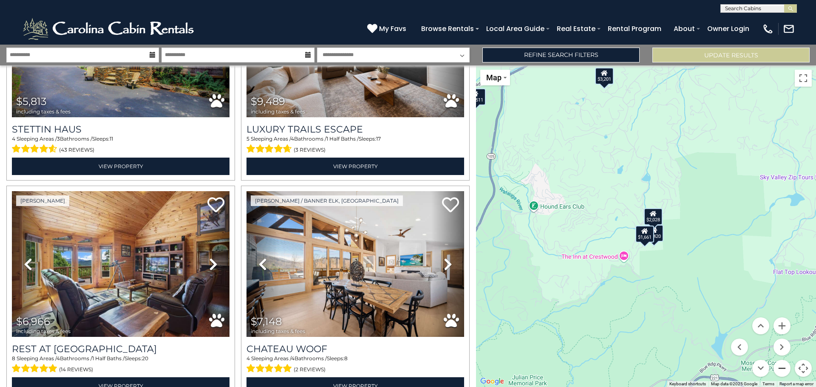
click at [780, 365] on button "Zoom out" at bounding box center [781, 368] width 17 height 17
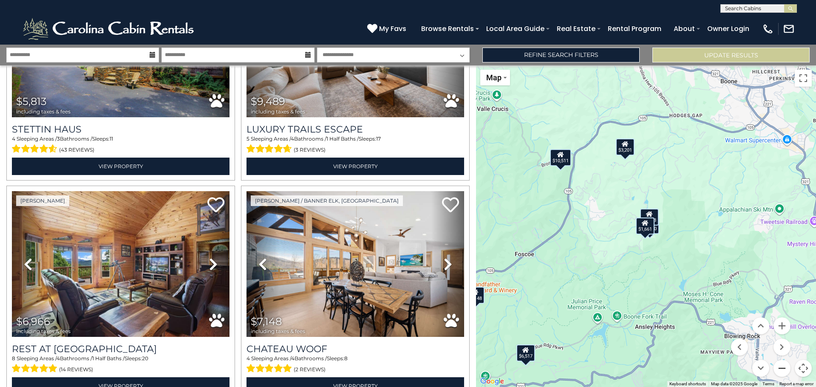
click at [780, 365] on button "Zoom out" at bounding box center [781, 368] width 17 height 17
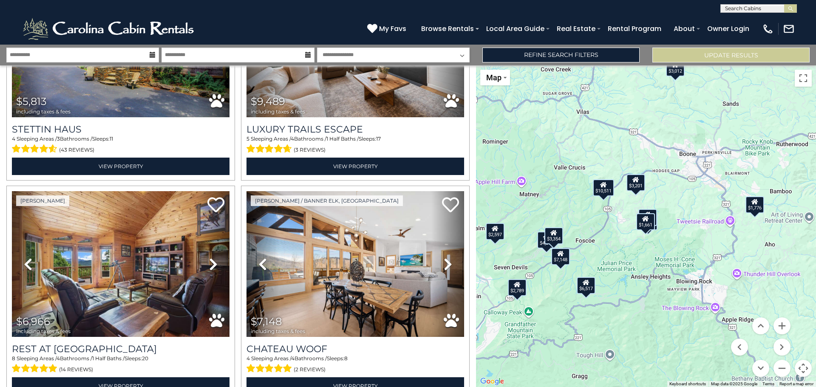
click at [755, 209] on div "$1,776" at bounding box center [754, 204] width 19 height 17
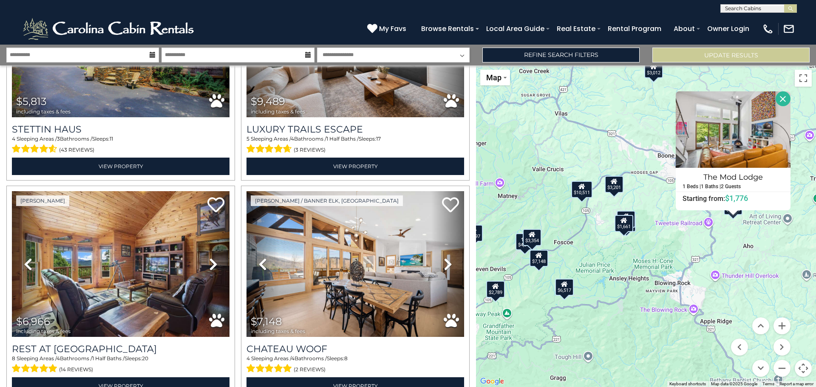
click at [772, 260] on div "$5,813 $9,489 $6,966 $7,148 $7,436 $3,656 $1,776 $2,577 $6,517 $10,511 $6,420 $…" at bounding box center [646, 226] width 340 height 322
click at [776, 367] on button "Zoom out" at bounding box center [781, 368] width 17 height 17
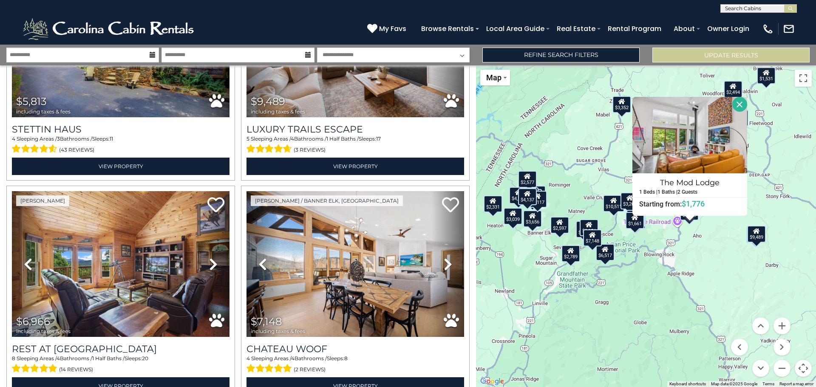
click at [737, 281] on div "$5,813 $9,489 $6,966 $7,148 $7,436 $3,656 $1,776 $2,577 $6,517 $10,511 $6,420 $…" at bounding box center [646, 226] width 340 height 322
click at [737, 105] on button "Close" at bounding box center [739, 104] width 15 height 15
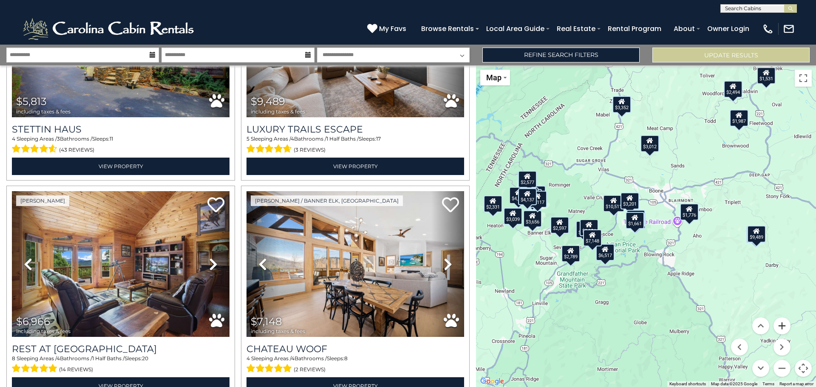
click at [782, 325] on button "Zoom in" at bounding box center [781, 325] width 17 height 17
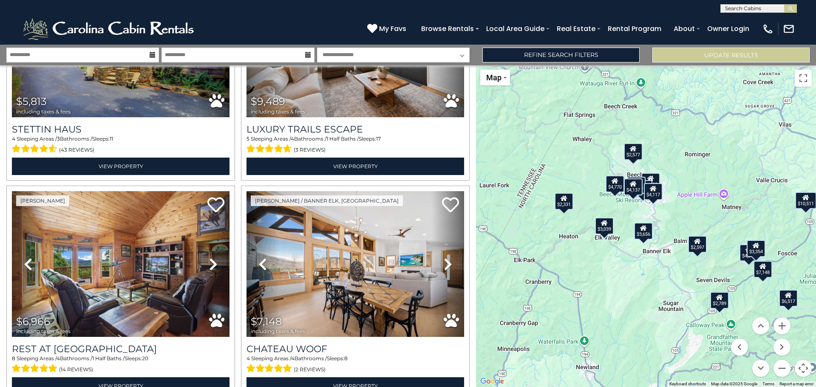
drag, startPoint x: 591, startPoint y: 274, endPoint x: 815, endPoint y: 285, distance: 225.0
click at [815, 285] on div "$5,813 $9,489 $6,966 $7,148 $7,436 $3,656 $1,776 $2,577 $6,517 $10,511 $6,420 $…" at bounding box center [646, 226] width 340 height 322
click at [784, 324] on button "Zoom in" at bounding box center [781, 325] width 17 height 17
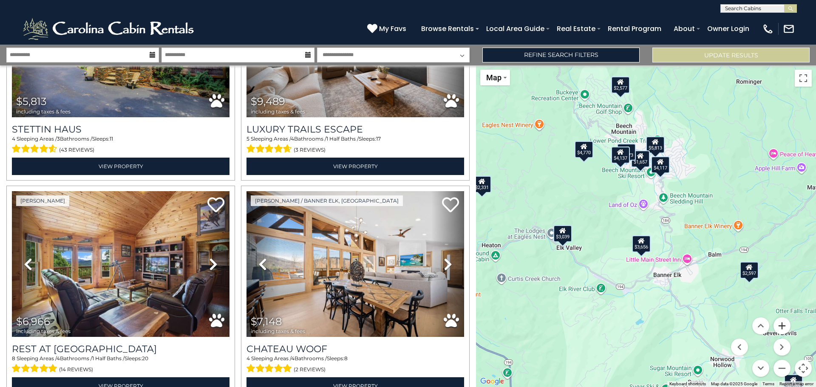
click at [784, 324] on button "Zoom in" at bounding box center [781, 325] width 17 height 17
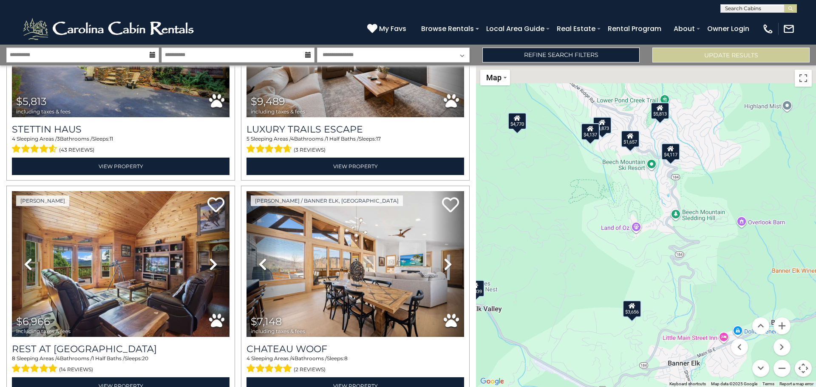
drag, startPoint x: 684, startPoint y: 237, endPoint x: 682, endPoint y: 352, distance: 115.2
click at [682, 352] on div "$5,813 $9,489 $6,966 $7,148 $7,436 $3,656 $1,776 $2,577 $6,517 $10,511 $6,420 $…" at bounding box center [646, 226] width 340 height 322
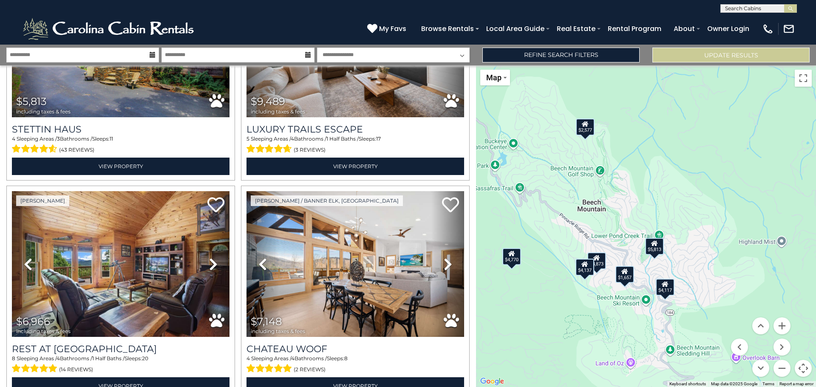
drag, startPoint x: 563, startPoint y: 269, endPoint x: 551, endPoint y: 317, distance: 49.5
click at [552, 319] on div "$5,813 $9,489 $6,966 $7,148 $7,436 $3,656 $1,776 $2,577 $6,517 $10,511 $6,420 $…" at bounding box center [646, 226] width 340 height 322
click at [783, 326] on button "Zoom in" at bounding box center [781, 325] width 17 height 17
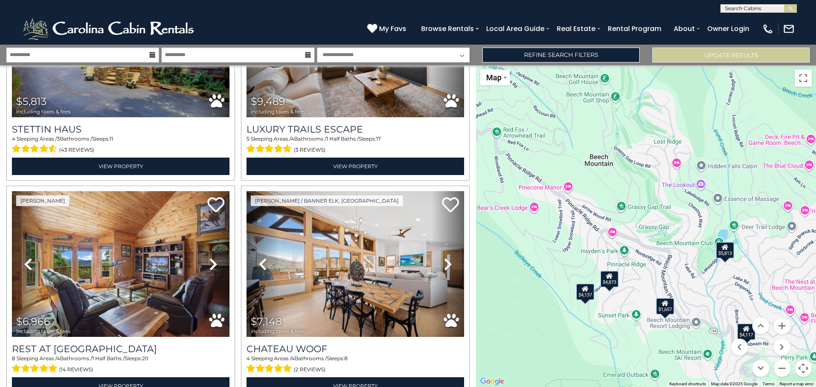
drag, startPoint x: 552, startPoint y: 347, endPoint x: 619, endPoint y: 321, distance: 72.5
click at [619, 321] on div "$5,813 $9,489 $6,966 $7,148 $7,436 $3,656 $1,776 $2,577 $6,517 $10,511 $6,420 $…" at bounding box center [646, 226] width 340 height 322
click at [783, 323] on button "Zoom in" at bounding box center [781, 325] width 17 height 17
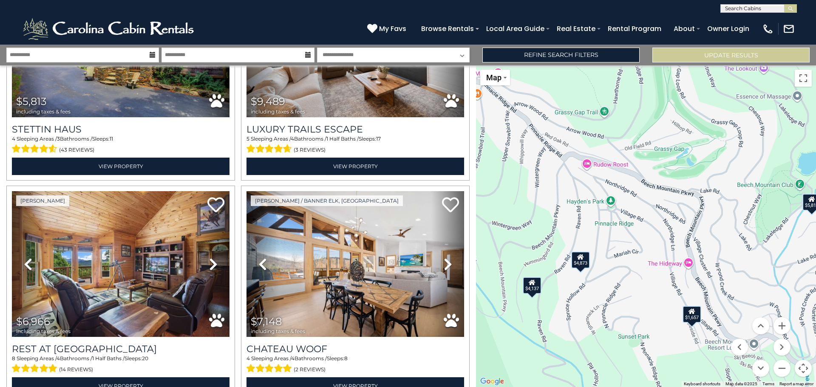
drag, startPoint x: 655, startPoint y: 352, endPoint x: 663, endPoint y: 271, distance: 81.6
click at [663, 271] on div "$5,813 $9,489 $6,966 $7,148 $7,436 $3,656 $1,776 $2,577 $6,517 $10,511 $6,420 $…" at bounding box center [646, 226] width 340 height 322
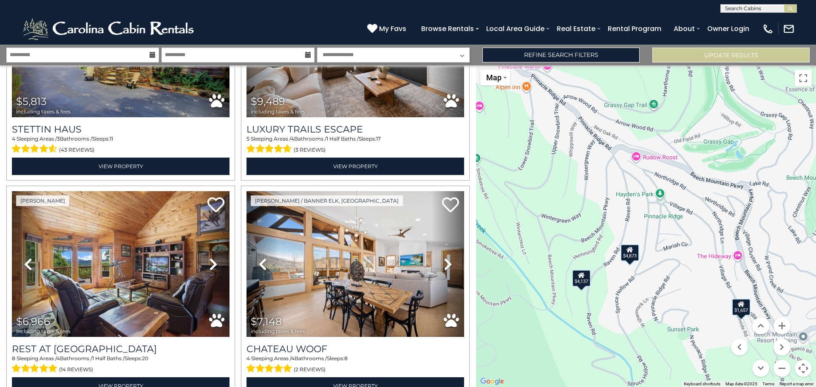
drag, startPoint x: 663, startPoint y: 271, endPoint x: 710, endPoint y: 263, distance: 47.7
click at [710, 263] on div "$5,813 $9,489 $6,966 $7,148 $7,436 $3,656 $1,776 $2,577 $6,517 $10,511 $6,420 $…" at bounding box center [646, 226] width 340 height 322
click at [781, 368] on button "Zoom out" at bounding box center [781, 368] width 17 height 17
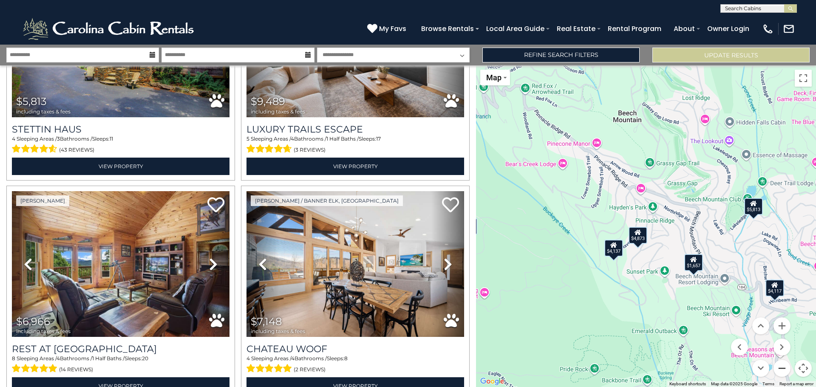
click at [781, 368] on button "Zoom out" at bounding box center [781, 368] width 17 height 17
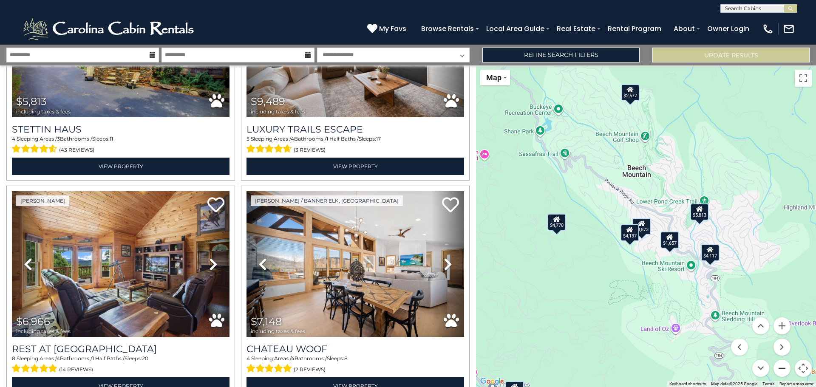
click at [781, 368] on button "Zoom out" at bounding box center [781, 368] width 17 height 17
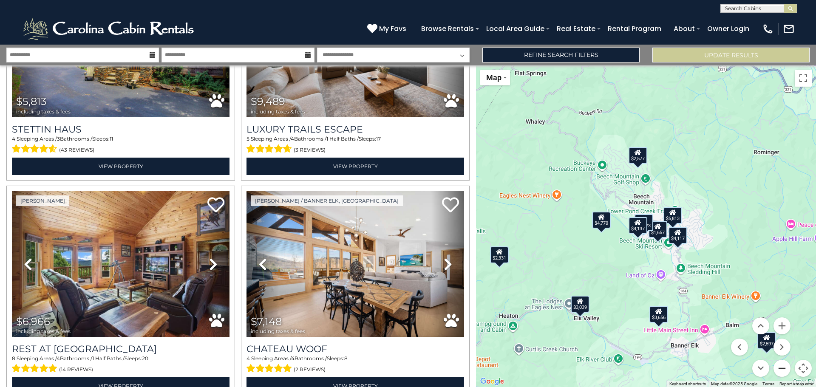
click at [781, 368] on button "Zoom out" at bounding box center [781, 368] width 17 height 17
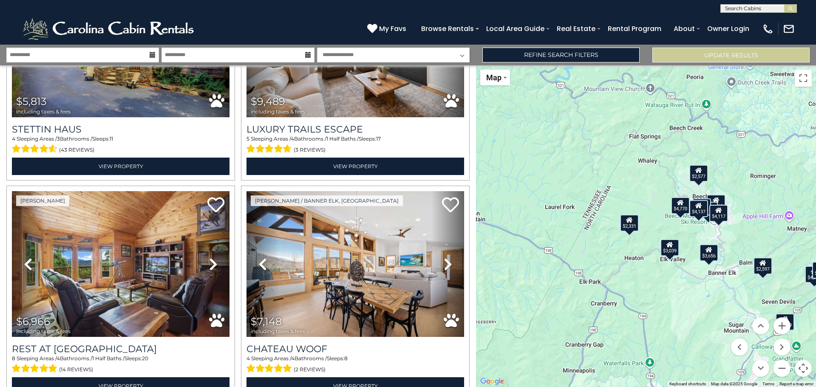
drag, startPoint x: 620, startPoint y: 306, endPoint x: 680, endPoint y: 291, distance: 61.9
click at [680, 291] on div "$5,813 $9,489 $6,966 $7,148 $7,436 $3,656 $1,776 $2,577 $6,517 $10,511 $6,420 $…" at bounding box center [646, 226] width 340 height 322
click at [627, 224] on div "$2,331" at bounding box center [629, 221] width 19 height 17
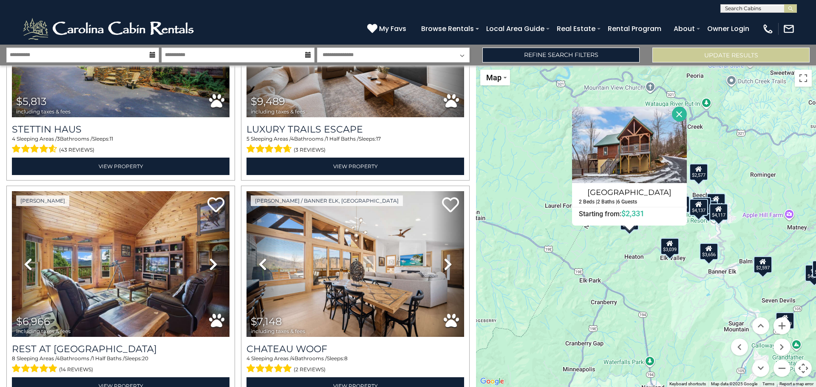
click at [671, 252] on div "$3,039" at bounding box center [669, 246] width 19 height 17
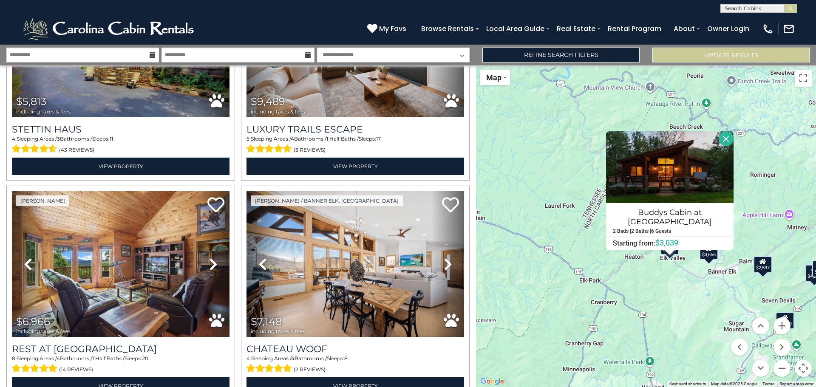
click at [677, 298] on div "$5,813 $9,489 $6,966 $7,148 $7,436 $3,656 $1,776 $2,577 $6,517 $10,511 $6,420 $…" at bounding box center [646, 226] width 340 height 322
click at [723, 138] on button "Close" at bounding box center [726, 138] width 15 height 15
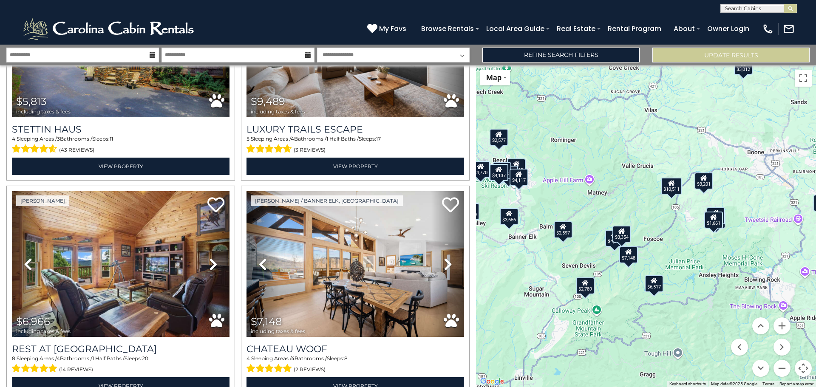
drag, startPoint x: 715, startPoint y: 318, endPoint x: 515, endPoint y: 282, distance: 202.9
click at [515, 282] on div "$5,813 $9,489 $6,966 $7,148 $7,436 $3,656 $1,776 $2,577 $6,517 $10,511 $6,420 $…" at bounding box center [646, 226] width 340 height 322
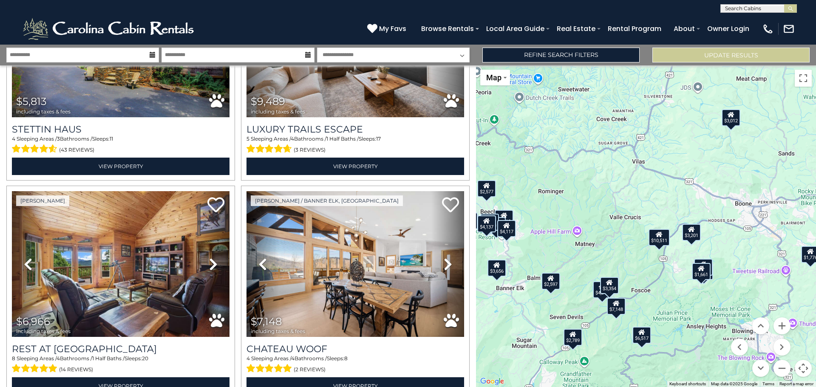
drag, startPoint x: 619, startPoint y: 170, endPoint x: 585, endPoint y: 254, distance: 90.1
click at [585, 254] on div "$5,813 $9,489 $6,966 $7,148 $7,436 $3,656 $1,776 $2,577 $6,517 $10,511 $6,420 $…" at bounding box center [646, 226] width 340 height 322
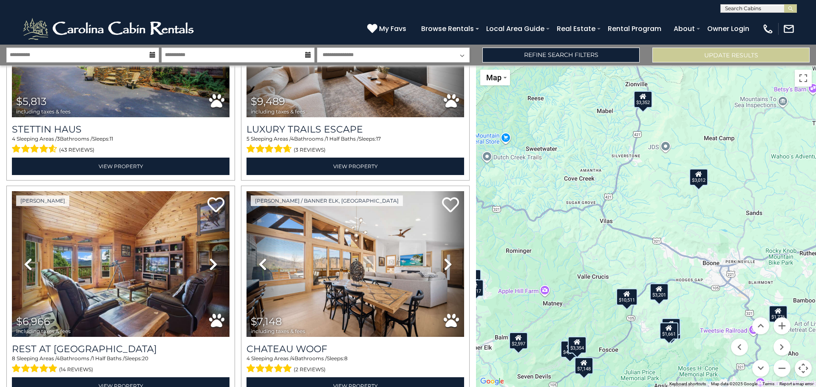
drag, startPoint x: 693, startPoint y: 168, endPoint x: 662, endPoint y: 279, distance: 115.2
click at [662, 279] on div "$5,813 $9,489 $6,966 $7,148 $7,436 $3,656 $1,776 $2,577 $6,517 $10,511 $6,420 $…" at bounding box center [646, 226] width 340 height 322
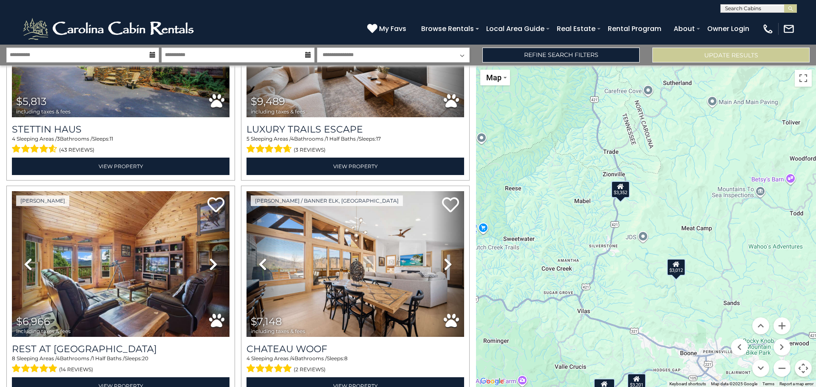
click at [622, 194] on div "$3,352" at bounding box center [620, 189] width 19 height 17
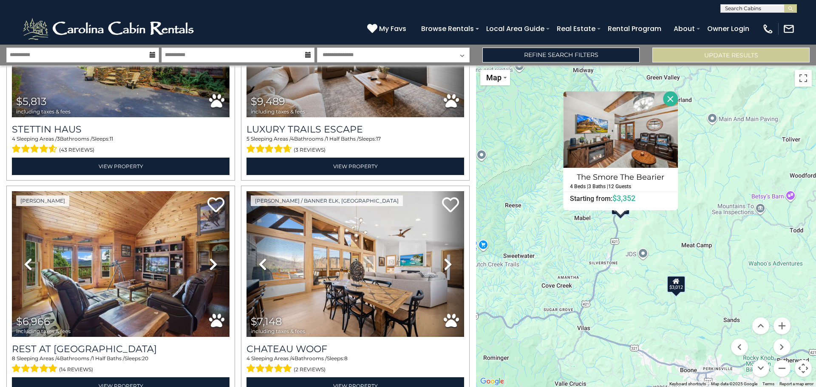
click at [673, 288] on div "$3,012" at bounding box center [676, 283] width 19 height 17
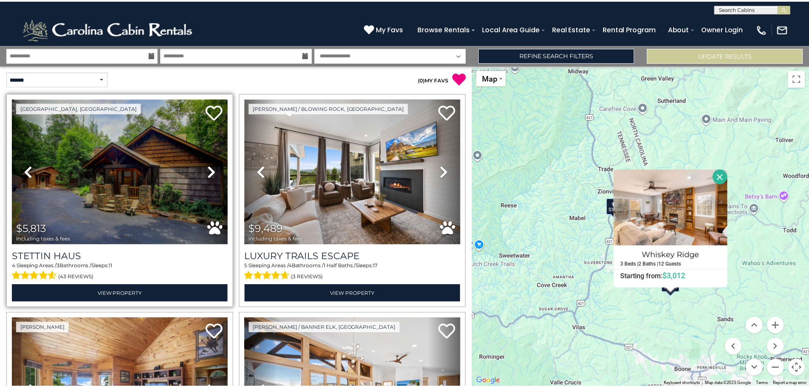
scroll to position [0, 0]
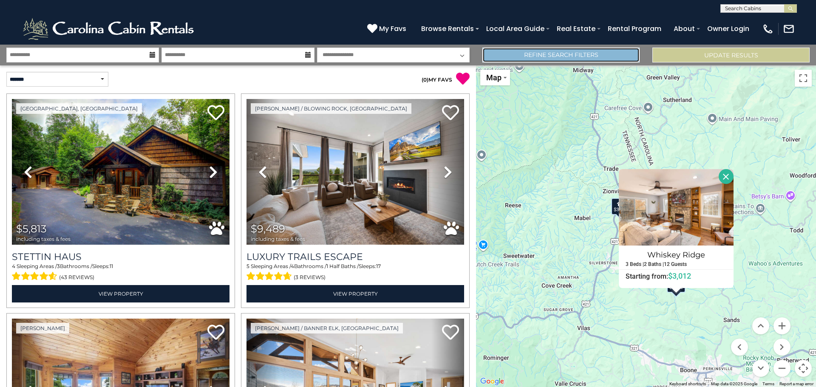
click at [501, 56] on link "Refine Search Filters" at bounding box center [560, 55] width 157 height 15
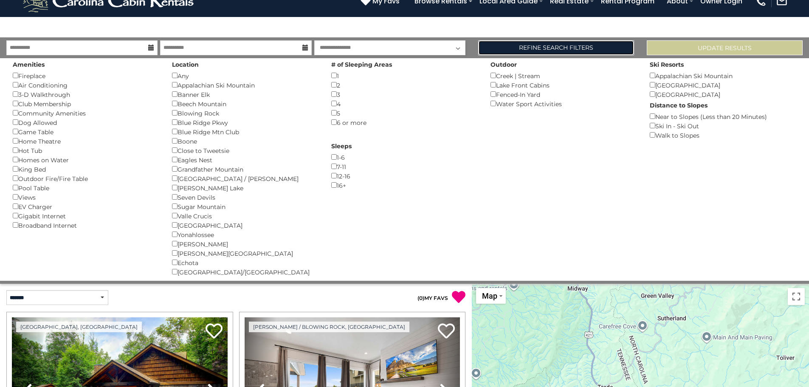
scroll to position [42, 0]
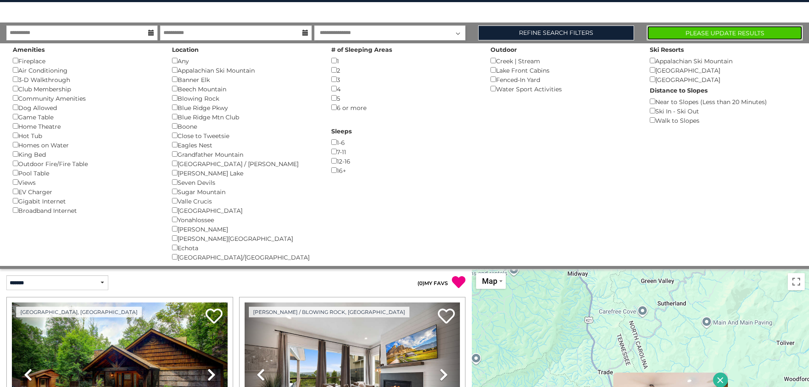
click at [702, 34] on button "Please Update Results" at bounding box center [725, 32] width 156 height 15
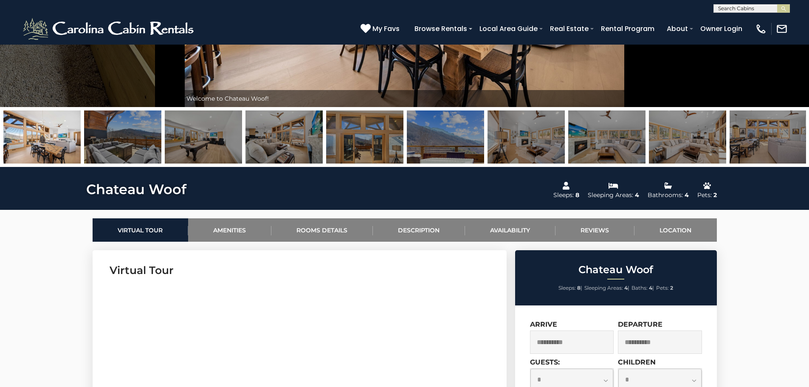
scroll to position [170, 0]
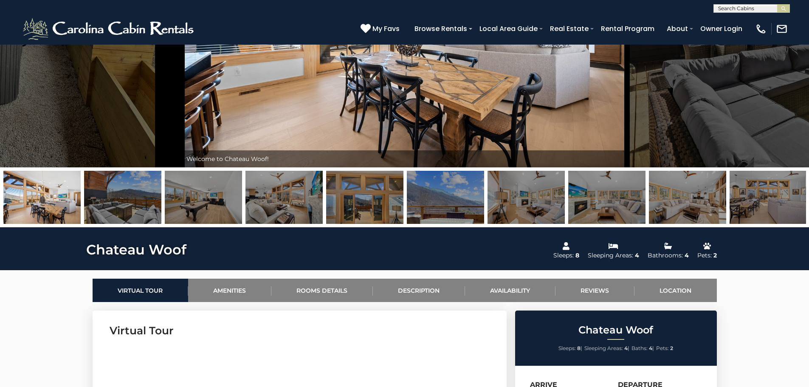
click at [125, 195] on img at bounding box center [122, 197] width 77 height 53
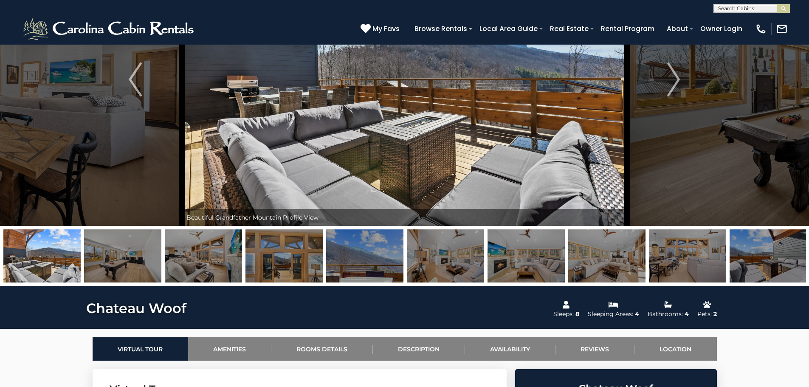
scroll to position [0, 0]
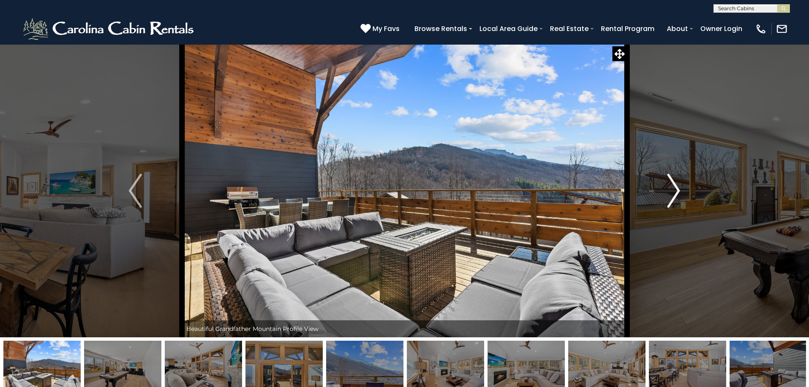
click at [672, 190] on img "Next" at bounding box center [674, 191] width 13 height 34
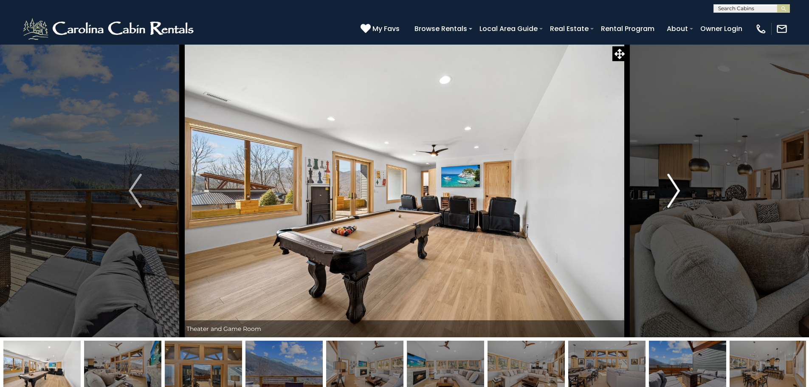
click at [672, 190] on img "Next" at bounding box center [674, 191] width 13 height 34
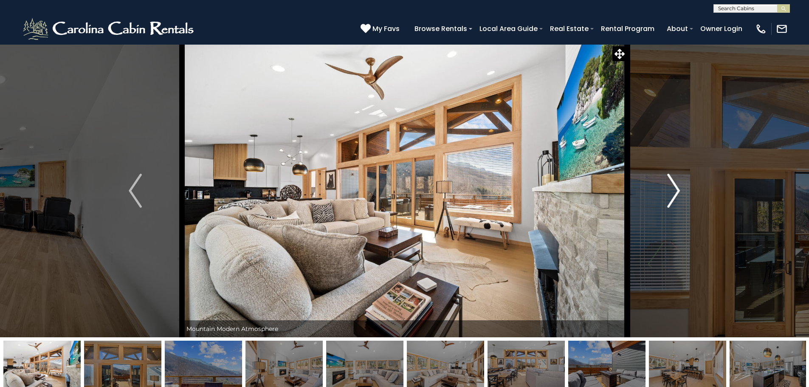
click at [672, 190] on img "Next" at bounding box center [674, 191] width 13 height 34
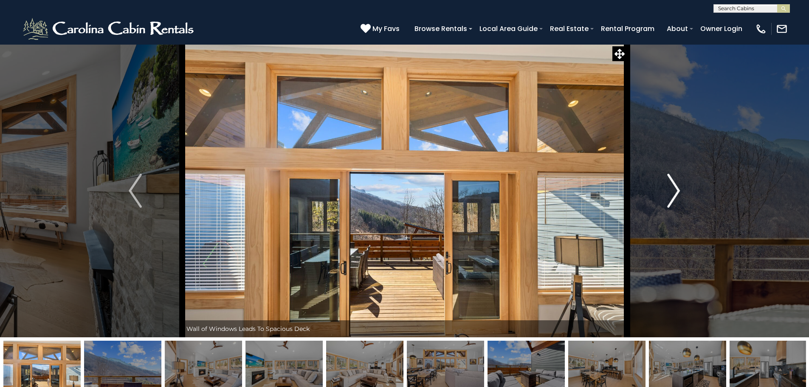
click at [672, 190] on img "Next" at bounding box center [674, 191] width 13 height 34
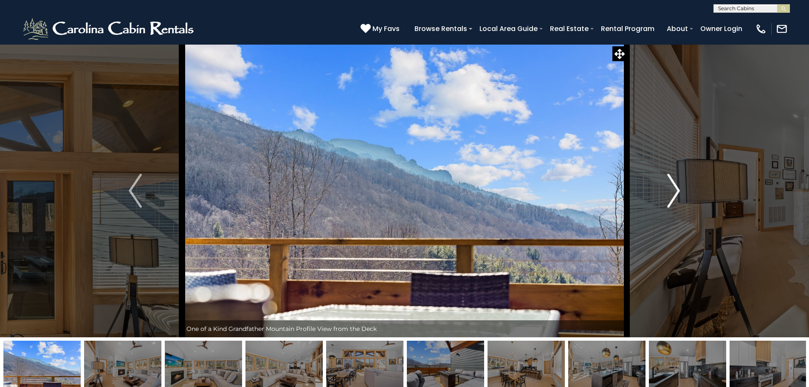
click at [672, 190] on img "Next" at bounding box center [674, 191] width 13 height 34
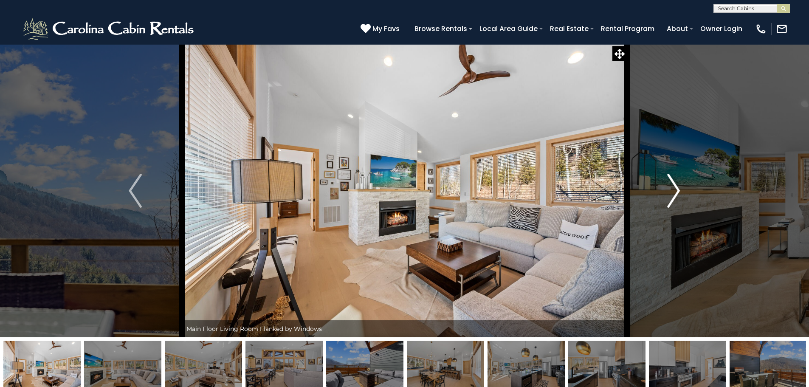
click at [672, 190] on img "Next" at bounding box center [674, 191] width 13 height 34
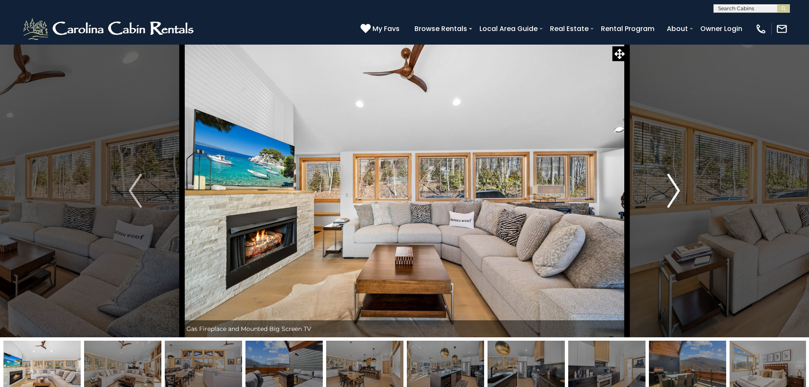
click at [672, 190] on img "Next" at bounding box center [674, 191] width 13 height 34
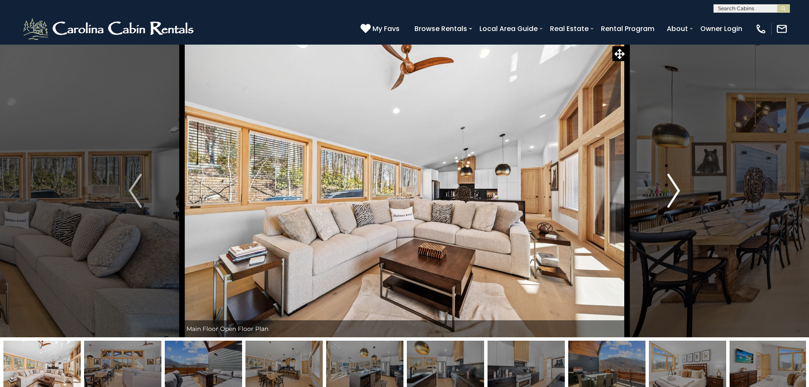
click at [672, 190] on img "Next" at bounding box center [674, 191] width 13 height 34
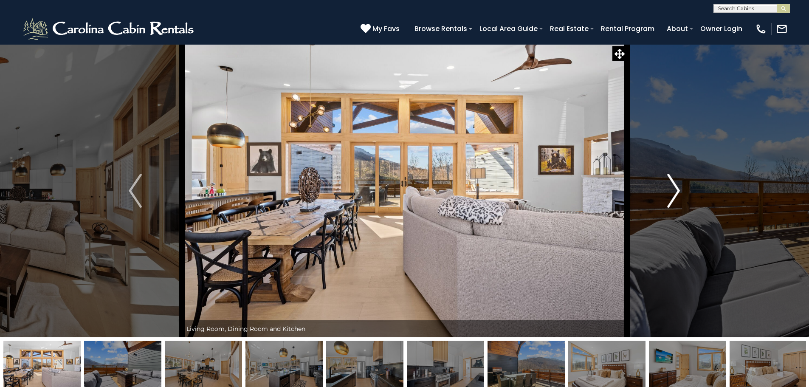
click at [672, 190] on img "Next" at bounding box center [674, 191] width 13 height 34
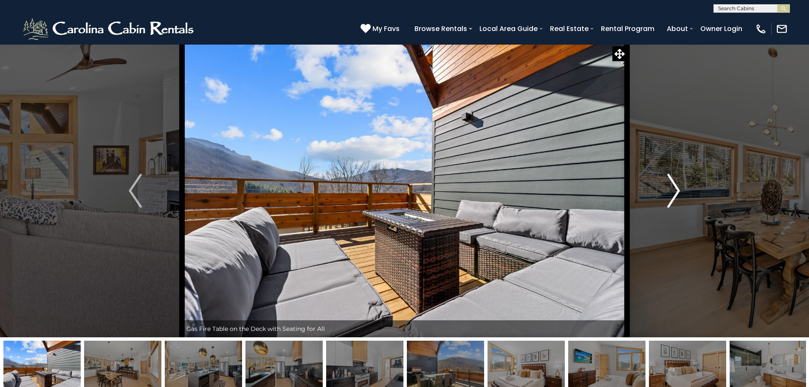
click at [672, 190] on img "Next" at bounding box center [674, 191] width 13 height 34
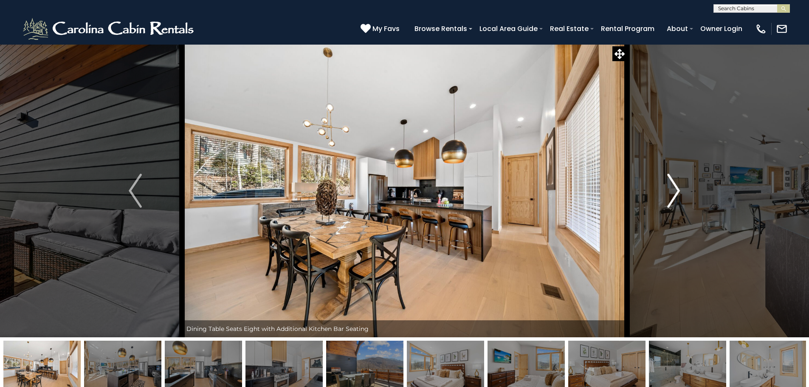
click at [672, 190] on img "Next" at bounding box center [674, 191] width 13 height 34
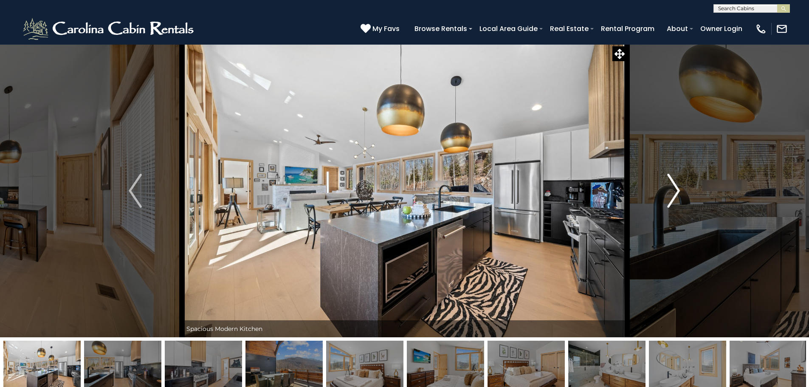
click at [672, 190] on img "Next" at bounding box center [674, 191] width 13 height 34
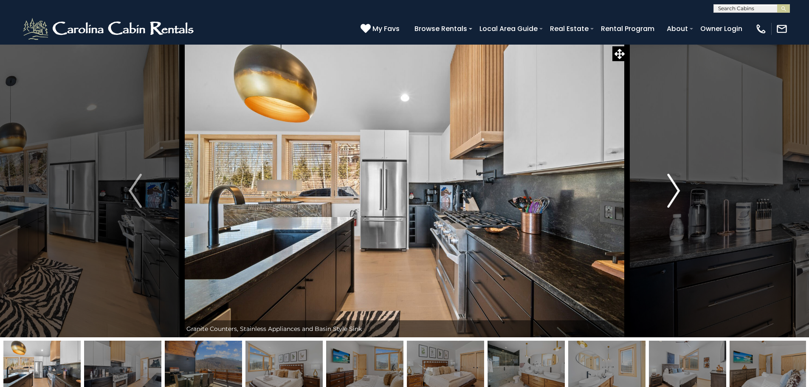
click at [672, 190] on img "Next" at bounding box center [674, 191] width 13 height 34
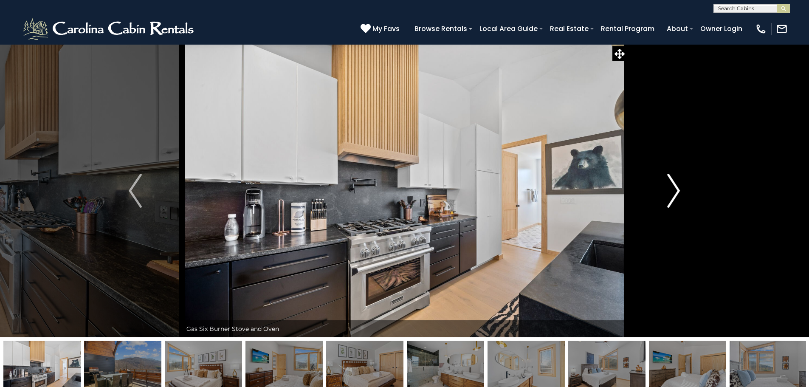
click at [672, 190] on img "Next" at bounding box center [674, 191] width 13 height 34
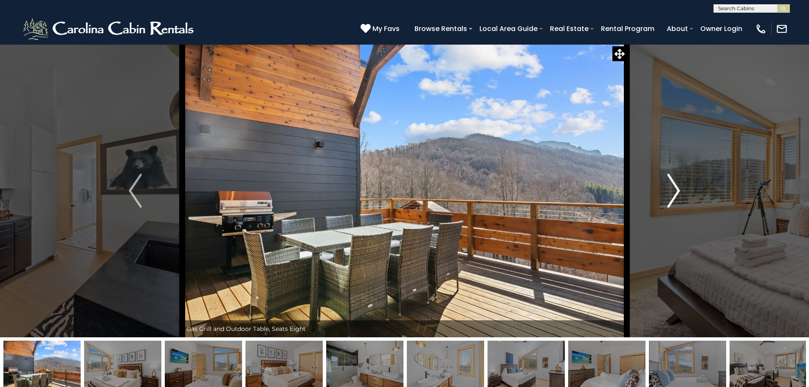
click at [672, 190] on img "Next" at bounding box center [674, 191] width 13 height 34
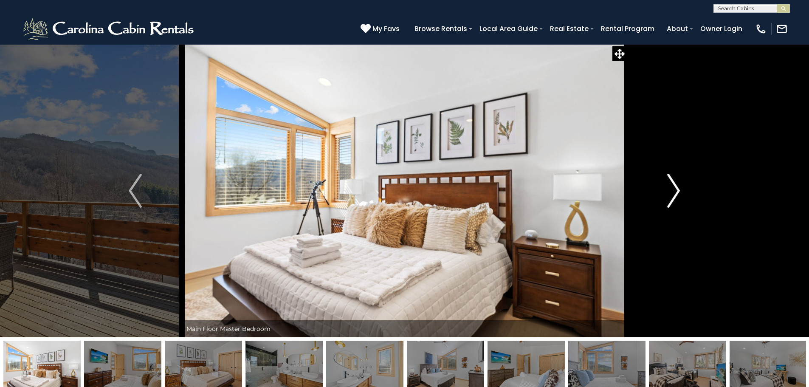
click at [672, 190] on img "Next" at bounding box center [674, 191] width 13 height 34
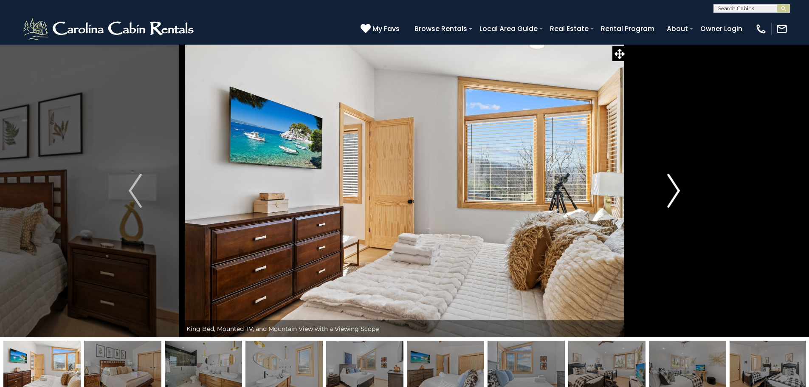
click at [672, 190] on img "Next" at bounding box center [674, 191] width 13 height 34
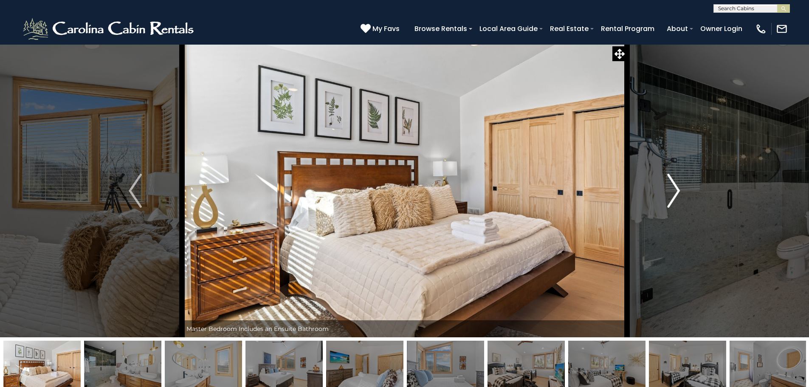
click at [672, 190] on img "Next" at bounding box center [674, 191] width 13 height 34
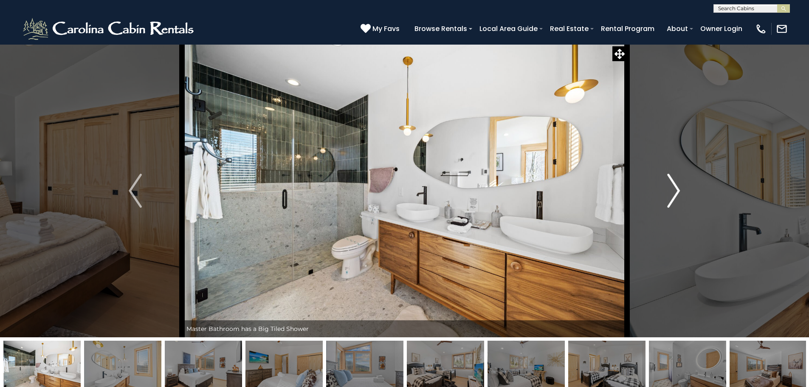
click at [672, 190] on img "Next" at bounding box center [674, 191] width 13 height 34
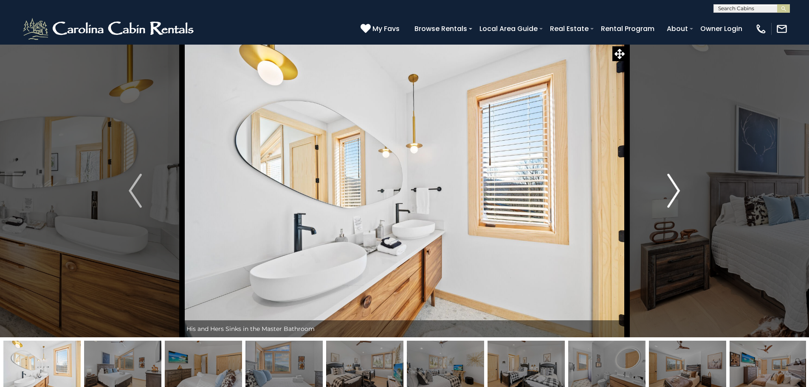
click at [672, 190] on img "Next" at bounding box center [674, 191] width 13 height 34
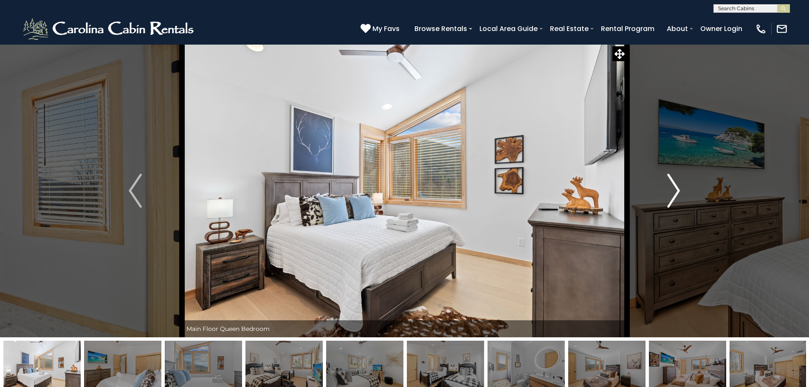
click at [672, 190] on img "Next" at bounding box center [674, 191] width 13 height 34
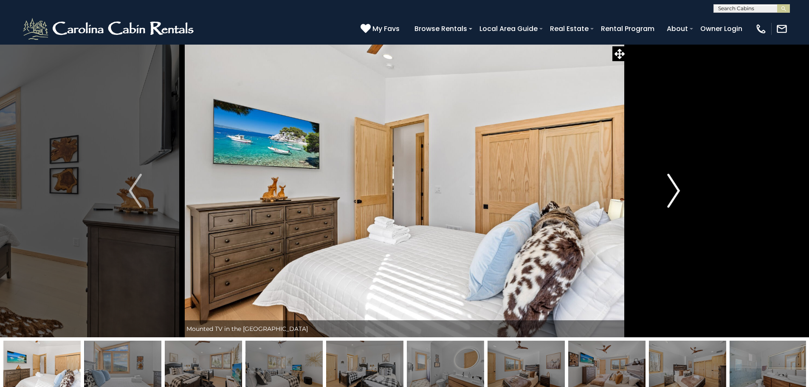
click at [672, 190] on img "Next" at bounding box center [674, 191] width 13 height 34
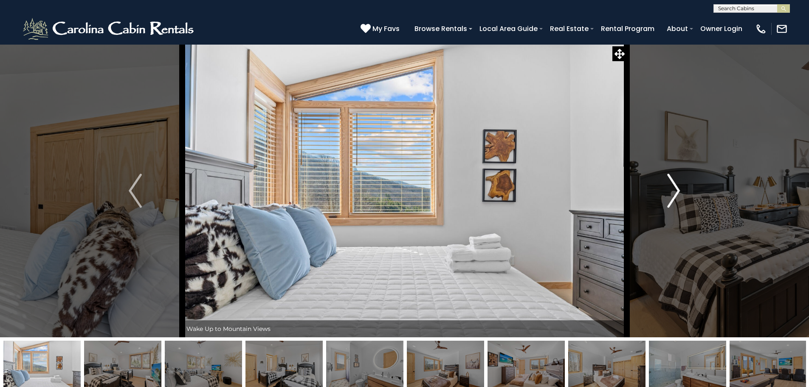
click at [672, 190] on img "Next" at bounding box center [674, 191] width 13 height 34
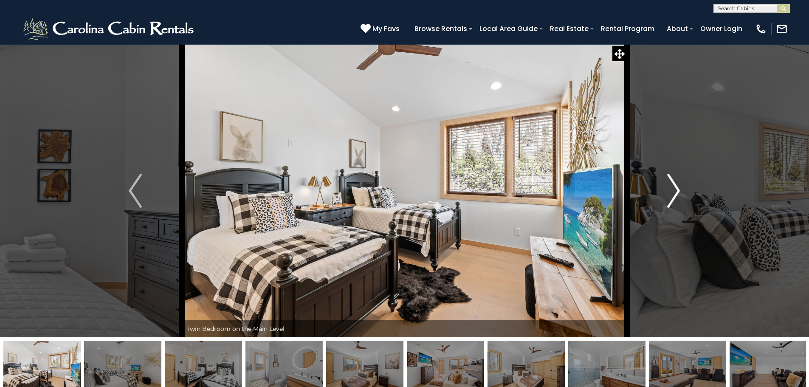
click at [673, 190] on img "Next" at bounding box center [674, 191] width 13 height 34
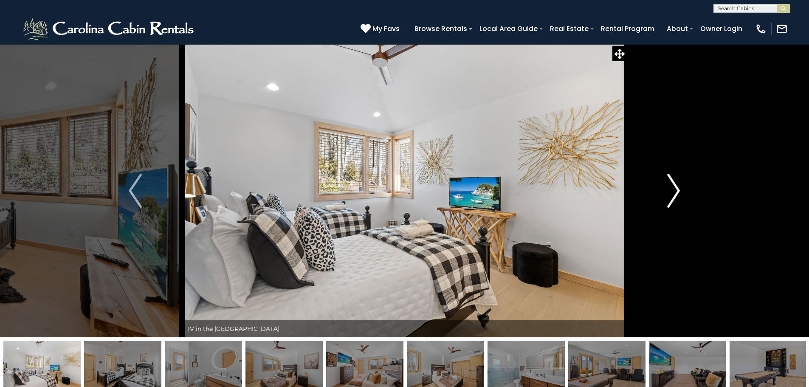
click at [673, 190] on img "Next" at bounding box center [674, 191] width 13 height 34
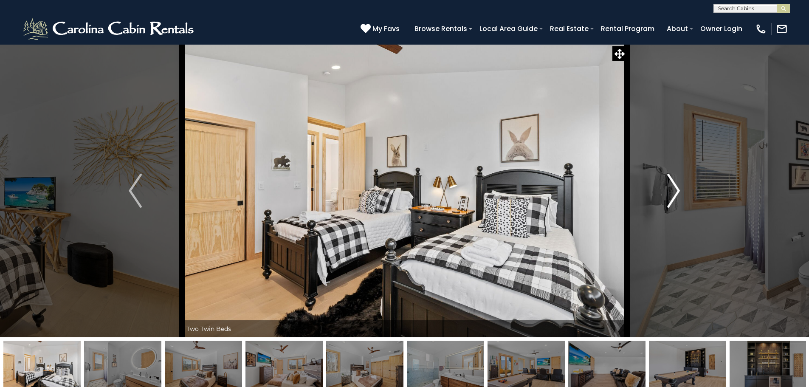
click at [673, 190] on img "Next" at bounding box center [674, 191] width 13 height 34
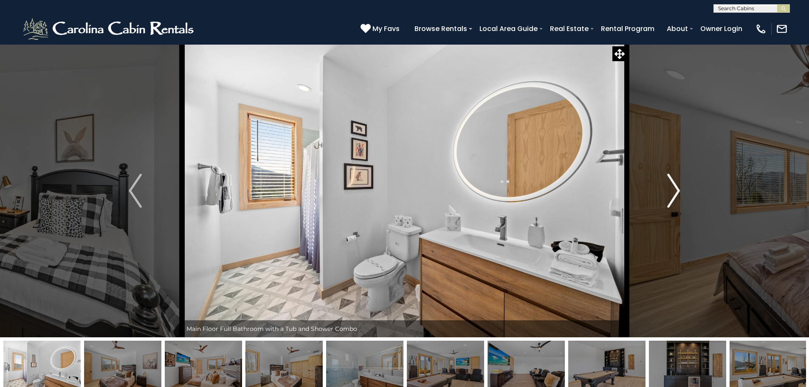
click at [673, 190] on img "Next" at bounding box center [674, 191] width 13 height 34
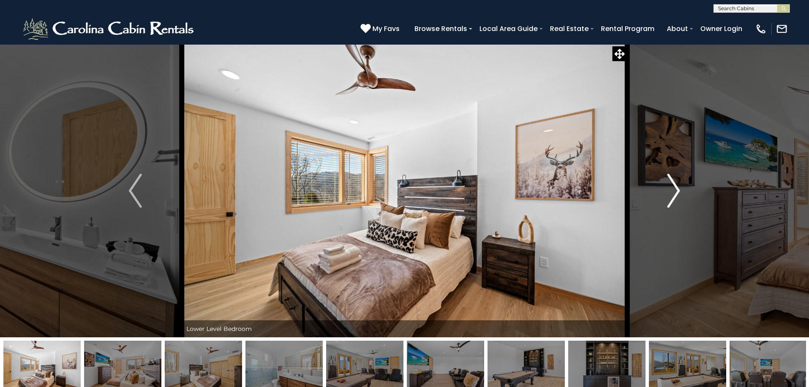
click at [673, 190] on img "Next" at bounding box center [674, 191] width 13 height 34
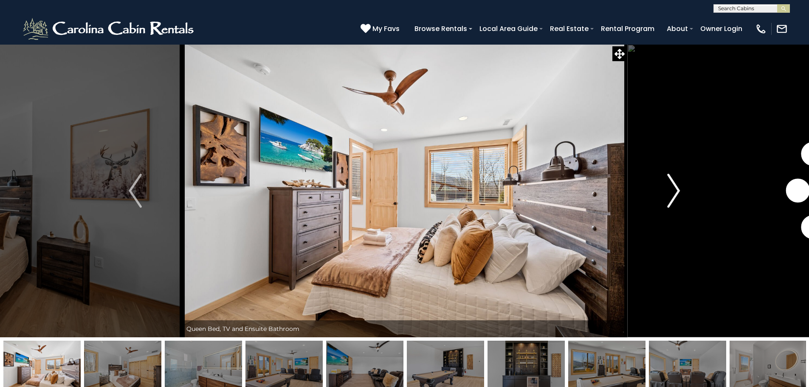
click at [673, 190] on img "Next" at bounding box center [674, 191] width 13 height 34
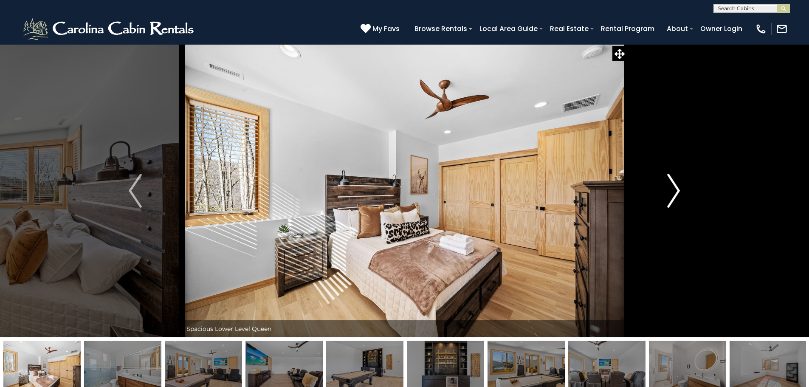
click at [673, 190] on img "Next" at bounding box center [674, 191] width 13 height 34
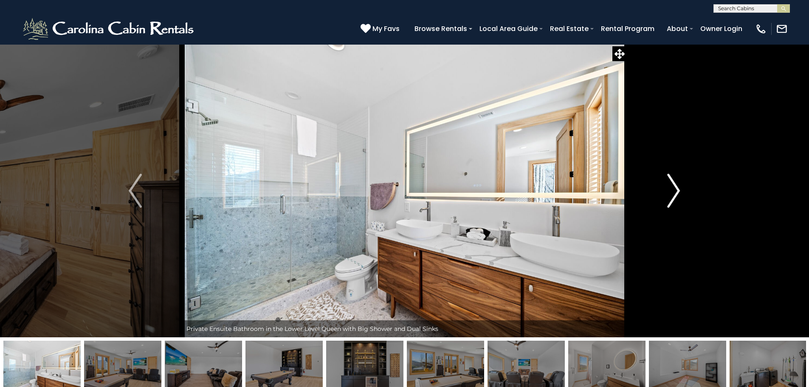
click at [673, 190] on img "Next" at bounding box center [674, 191] width 13 height 34
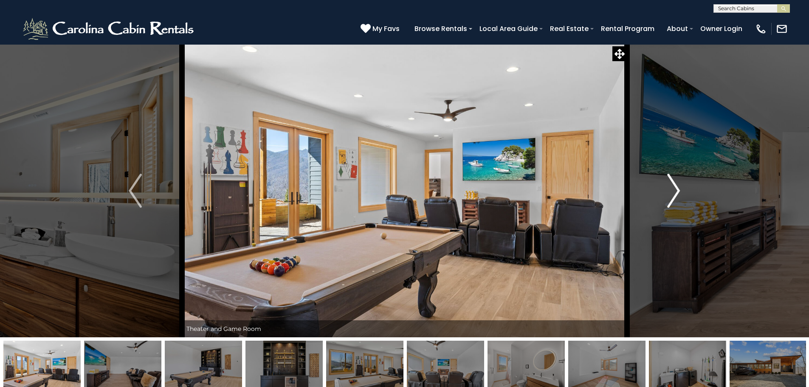
click at [673, 190] on img "Next" at bounding box center [674, 191] width 13 height 34
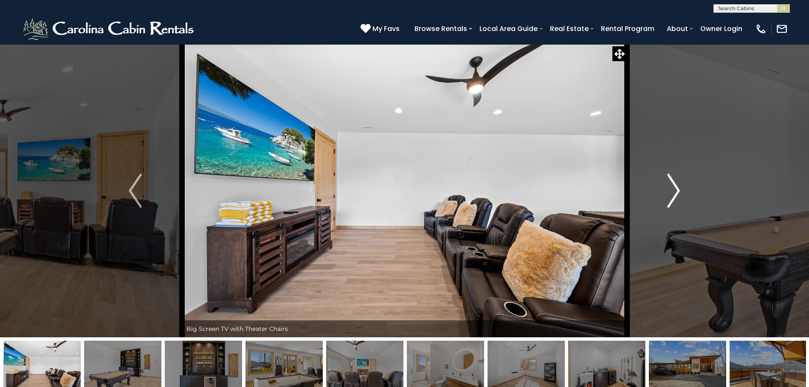
click at [673, 190] on img "Next" at bounding box center [674, 191] width 13 height 34
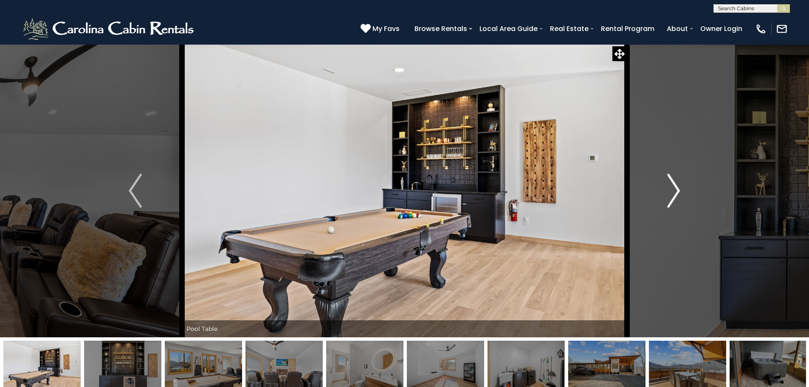
click at [673, 190] on img "Next" at bounding box center [674, 191] width 13 height 34
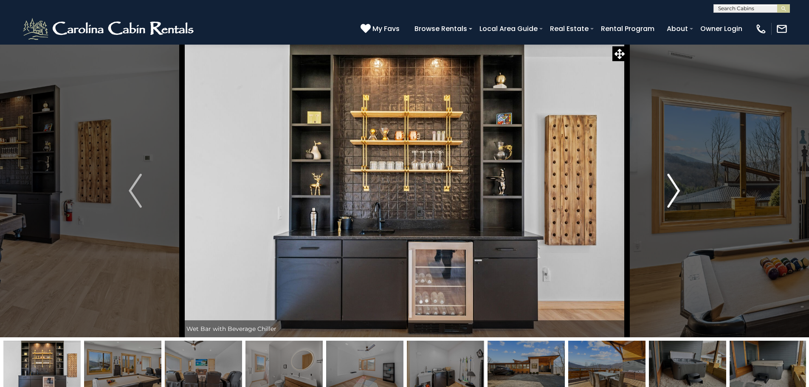
click at [673, 190] on img "Next" at bounding box center [674, 191] width 13 height 34
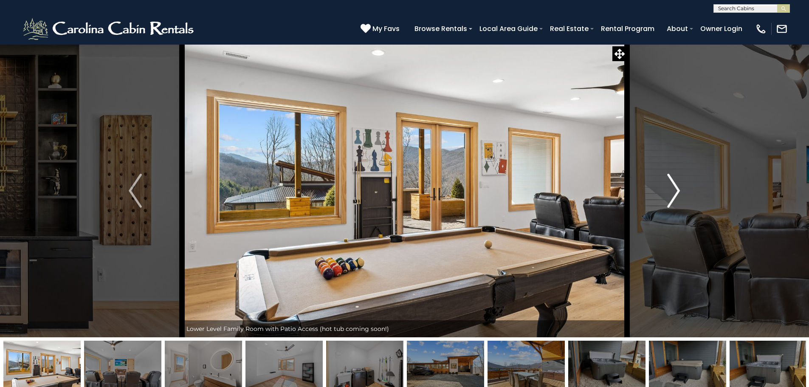
click at [673, 190] on img "Next" at bounding box center [674, 191] width 13 height 34
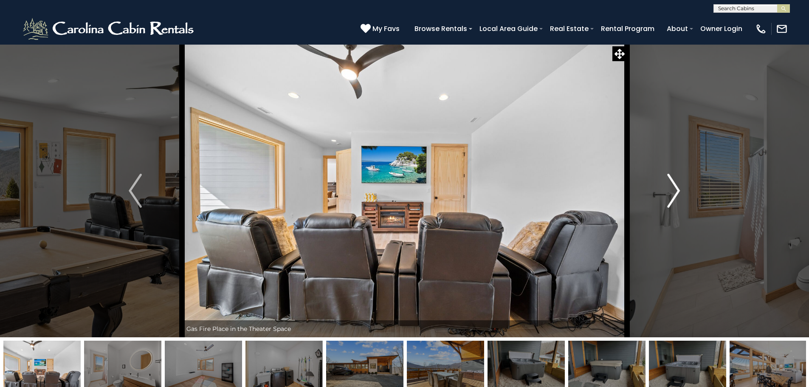
click at [673, 190] on img "Next" at bounding box center [674, 191] width 13 height 34
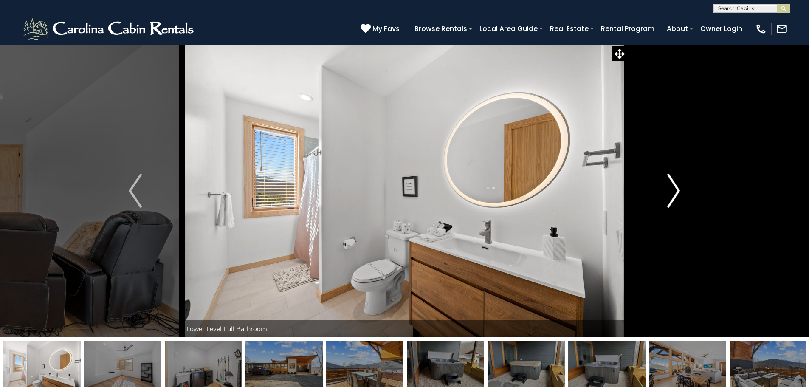
click at [673, 190] on img "Next" at bounding box center [674, 191] width 13 height 34
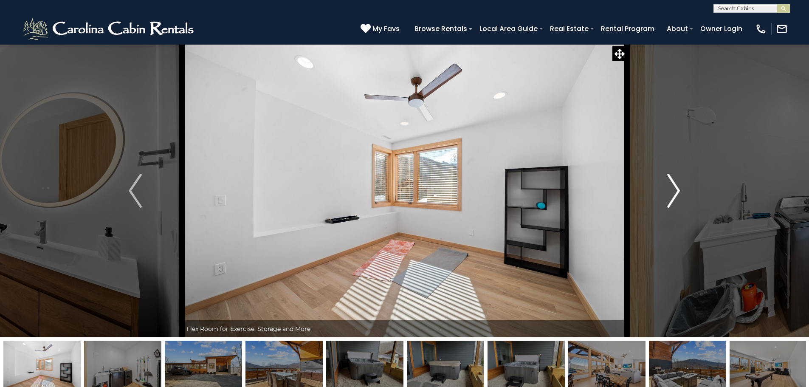
click at [673, 190] on img "Next" at bounding box center [674, 191] width 13 height 34
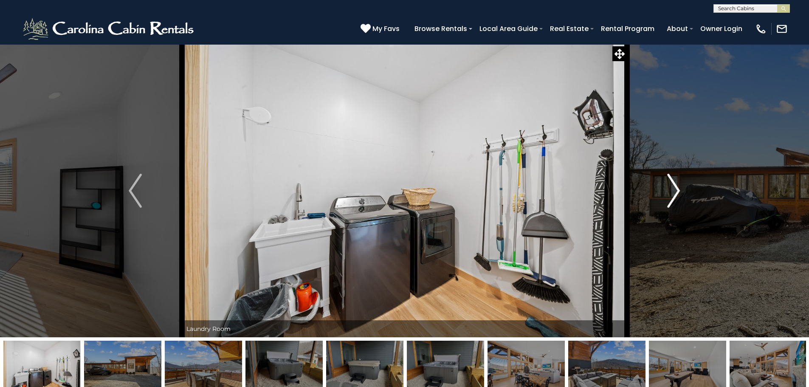
click at [673, 190] on img "Next" at bounding box center [674, 191] width 13 height 34
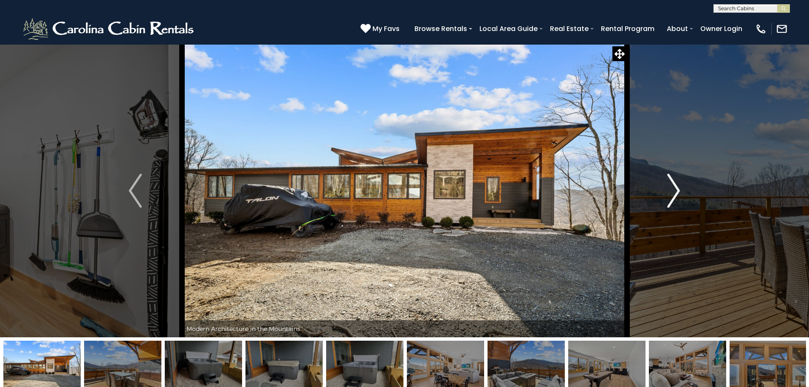
click at [673, 190] on img "Next" at bounding box center [674, 191] width 13 height 34
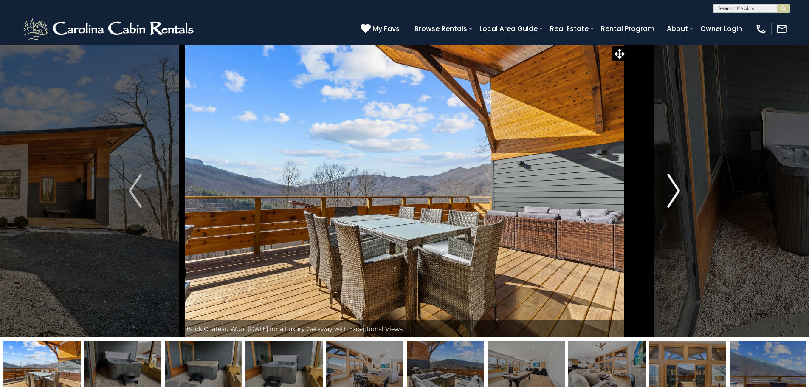
click at [673, 190] on img "Next" at bounding box center [674, 191] width 13 height 34
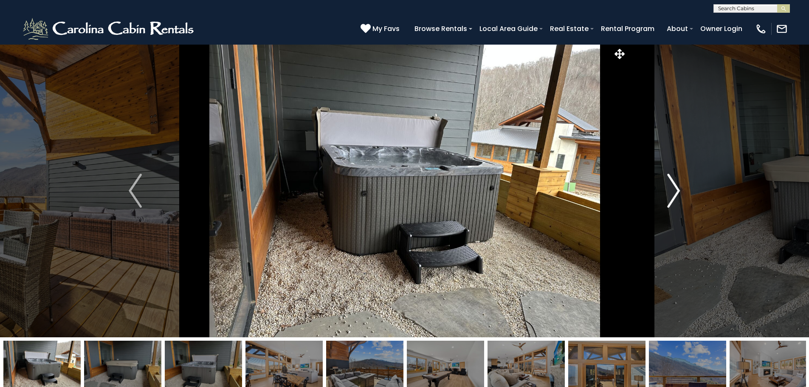
click at [673, 190] on img "Next" at bounding box center [674, 191] width 13 height 34
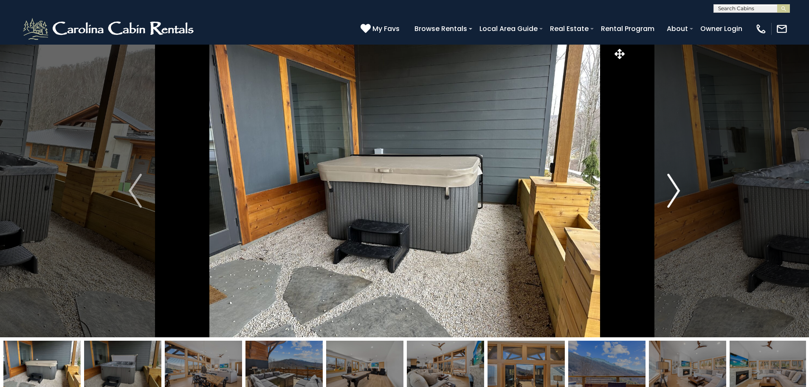
click at [673, 190] on img "Next" at bounding box center [674, 191] width 13 height 34
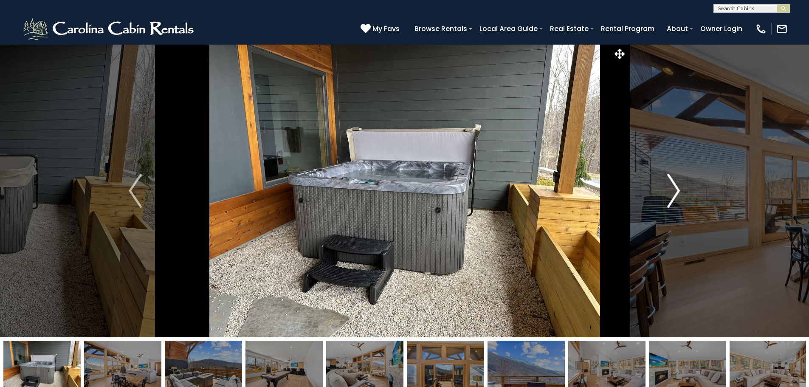
click at [673, 190] on img "Next" at bounding box center [674, 191] width 13 height 34
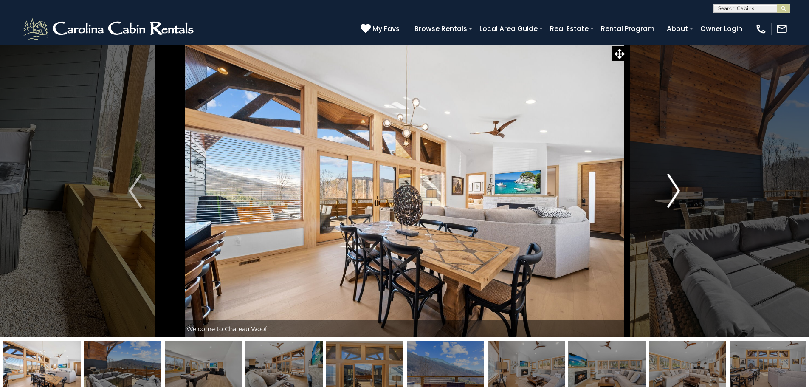
click at [673, 190] on img "Next" at bounding box center [674, 191] width 13 height 34
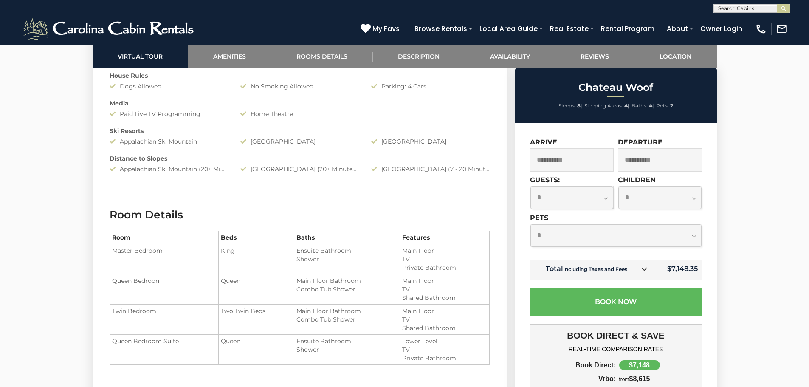
scroll to position [892, 0]
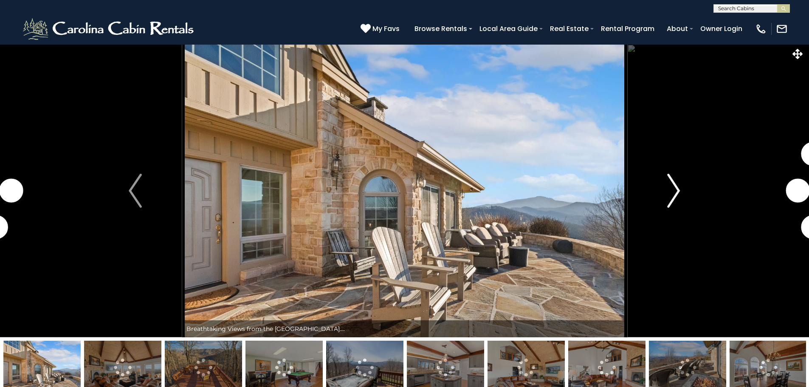
click at [672, 195] on img "Next" at bounding box center [674, 191] width 13 height 34
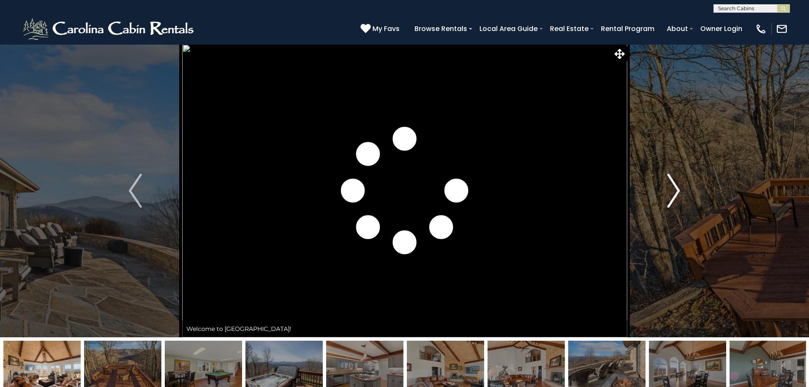
click at [672, 195] on img "Next" at bounding box center [674, 191] width 13 height 34
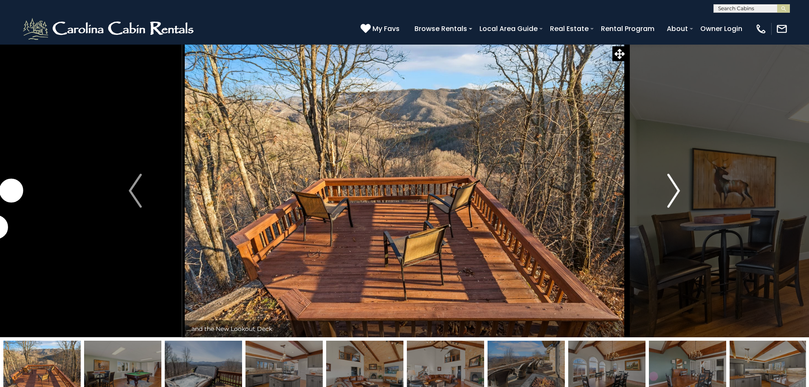
click at [672, 195] on img "Next" at bounding box center [674, 191] width 13 height 34
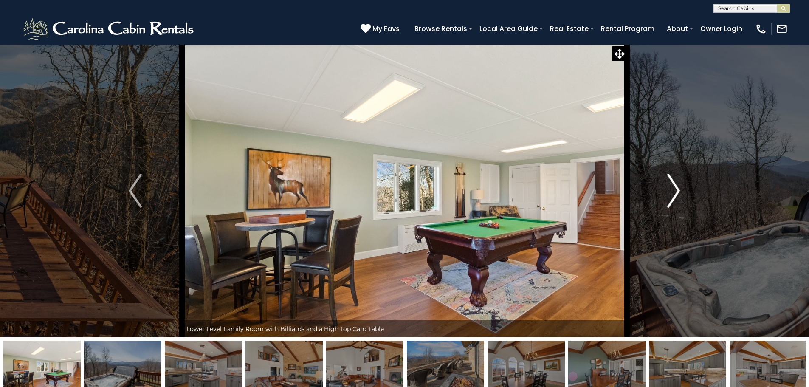
click at [672, 195] on img "Next" at bounding box center [674, 191] width 13 height 34
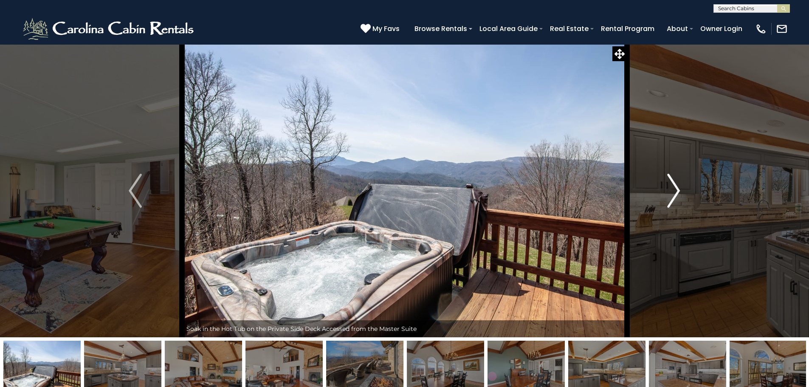
click at [672, 195] on img "Next" at bounding box center [674, 191] width 13 height 34
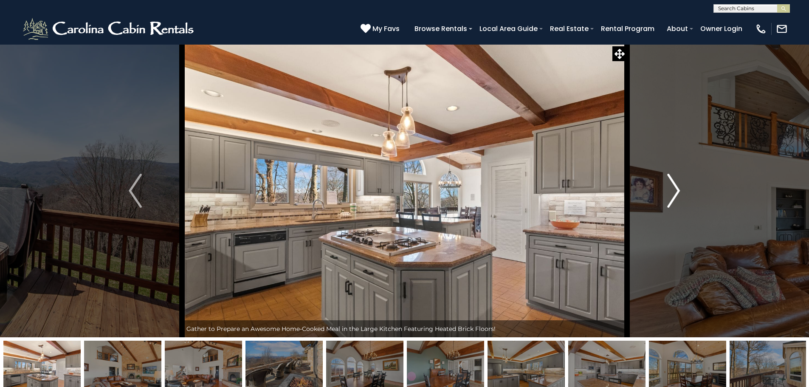
click at [672, 195] on img "Next" at bounding box center [674, 191] width 13 height 34
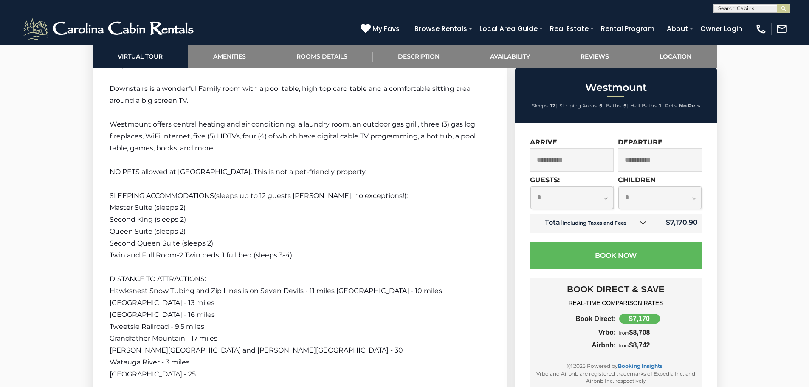
scroll to position [1615, 0]
